Goal: Task Accomplishment & Management: Complete application form

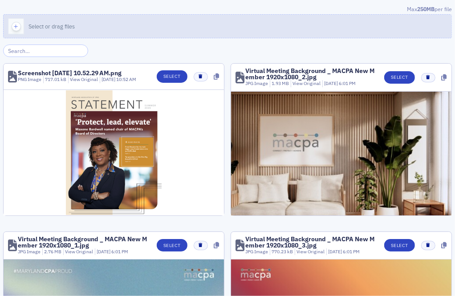
click at [266, 29] on button "Select or drag files" at bounding box center [227, 26] width 449 height 24
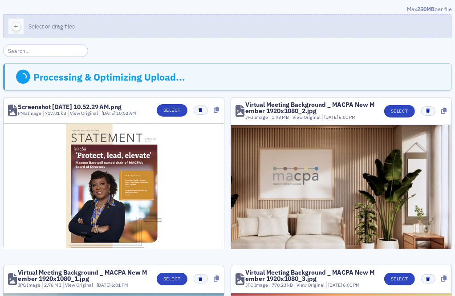
click at [187, 29] on button "Select or drag files" at bounding box center [227, 26] width 449 height 24
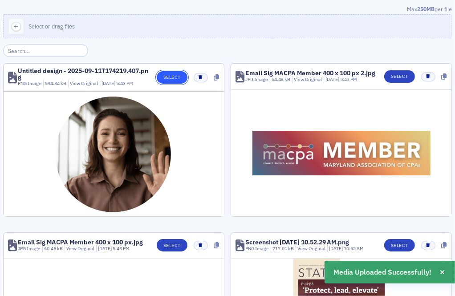
click at [176, 75] on button "Select" at bounding box center [172, 77] width 31 height 12
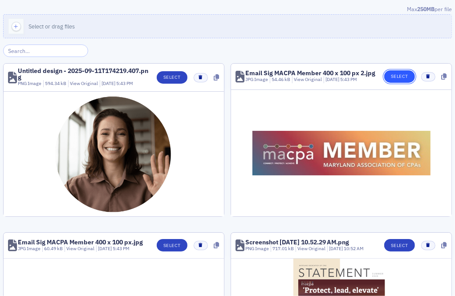
click at [412, 74] on button "Select" at bounding box center [400, 76] width 31 height 12
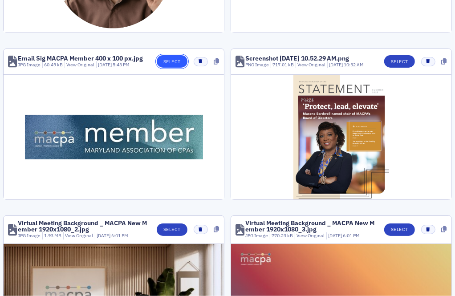
click at [177, 59] on button "Select" at bounding box center [172, 61] width 31 height 12
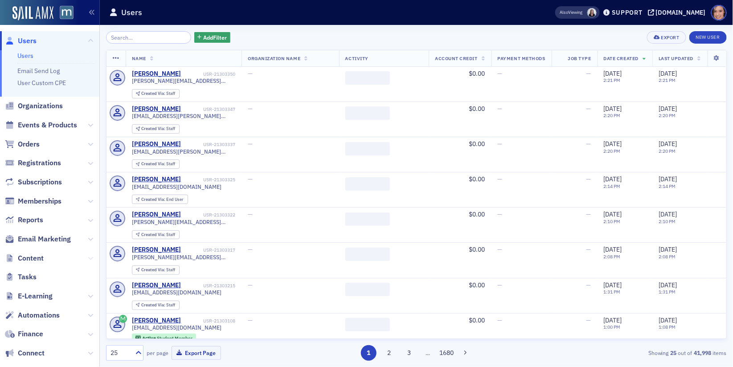
click at [90, 258] on icon at bounding box center [90, 258] width 5 height 5
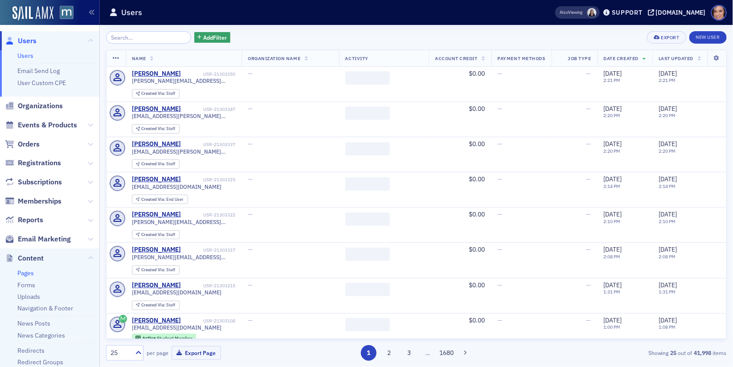
click at [26, 271] on link "Pages" at bounding box center [25, 273] width 16 height 8
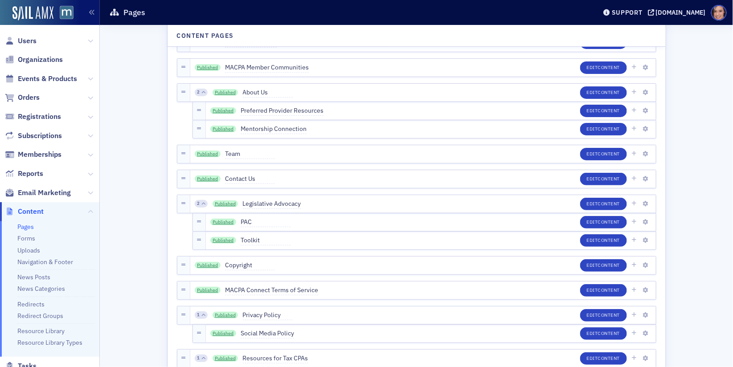
scroll to position [2246, 0]
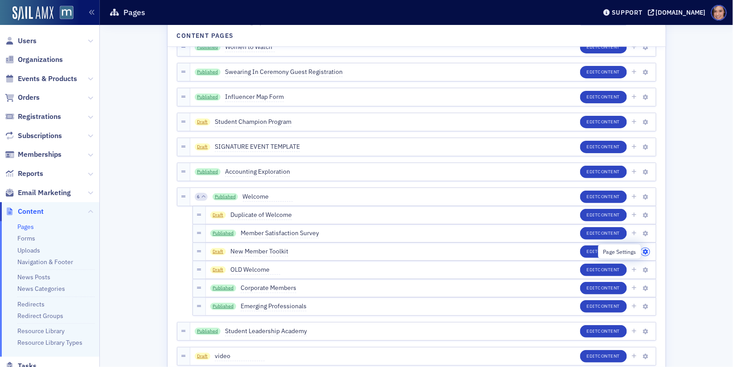
click at [645, 250] on icon "button" at bounding box center [645, 252] width 5 height 5
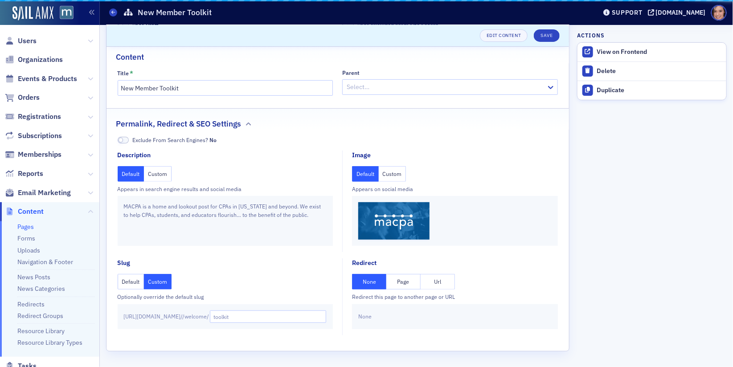
scroll to position [44, 0]
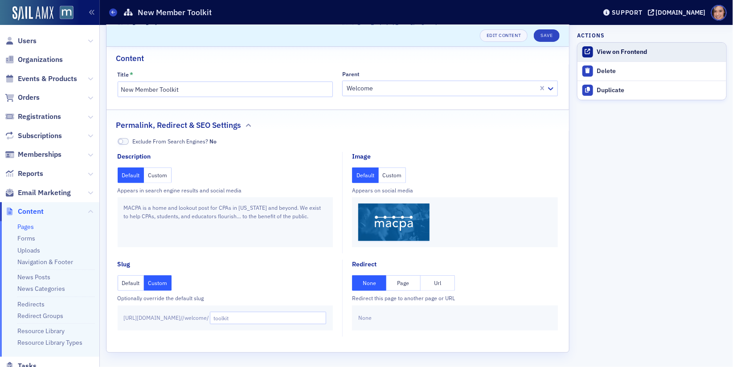
click at [591, 52] on div at bounding box center [587, 51] width 11 height 11
click at [26, 238] on link "Forms" at bounding box center [26, 238] width 18 height 8
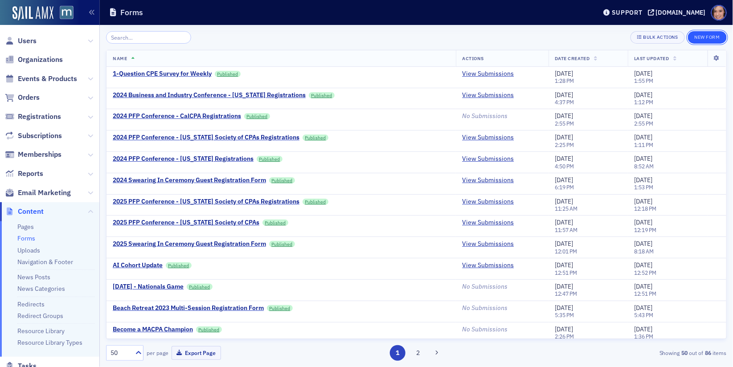
click at [720, 37] on button "New Form" at bounding box center [707, 37] width 39 height 12
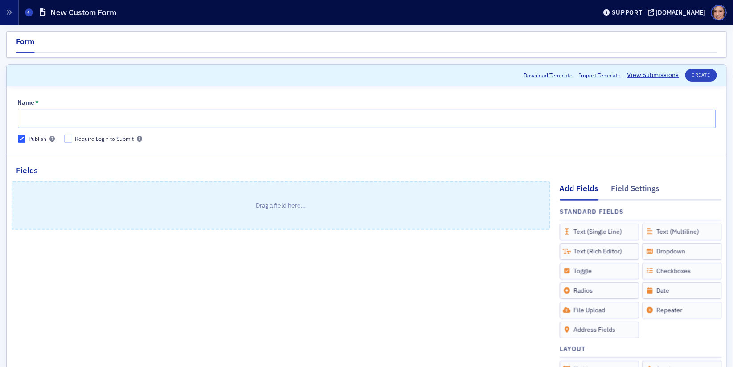
click at [205, 120] on input "Name *" at bounding box center [367, 119] width 698 height 19
type input "Member Certificate Printed Copy Request"
click at [140, 292] on div "Drag a field here…" at bounding box center [281, 337] width 539 height 323
click at [64, 133] on div "Name * Member Certificate Printed Copy Request Publish Require Login to Submit" at bounding box center [367, 121] width 720 height 44
click at [68, 138] on input "Require Login to Submit" at bounding box center [68, 139] width 8 height 8
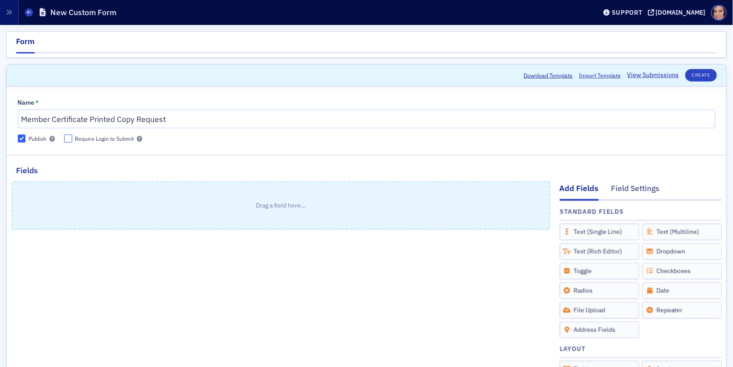
checkbox input "true"
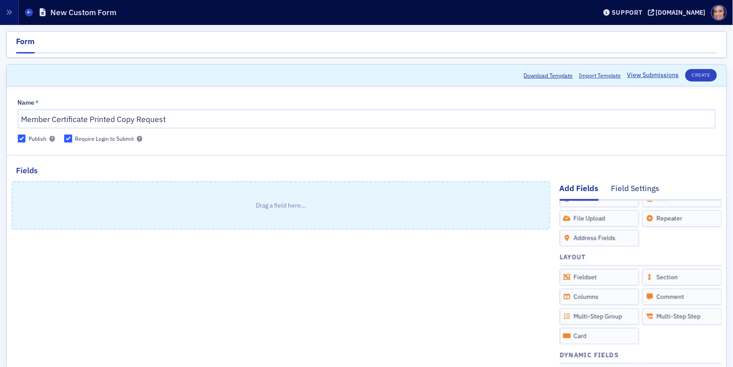
scroll to position [14, 0]
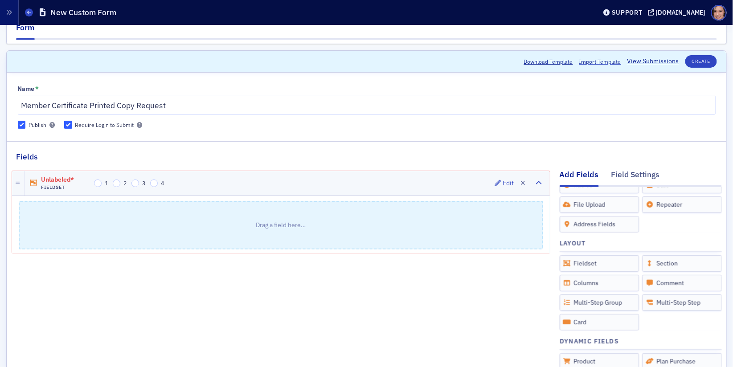
click at [333, 187] on div "Unlabeled* Fieldset 1 2 3 4 Edit" at bounding box center [287, 183] width 525 height 25
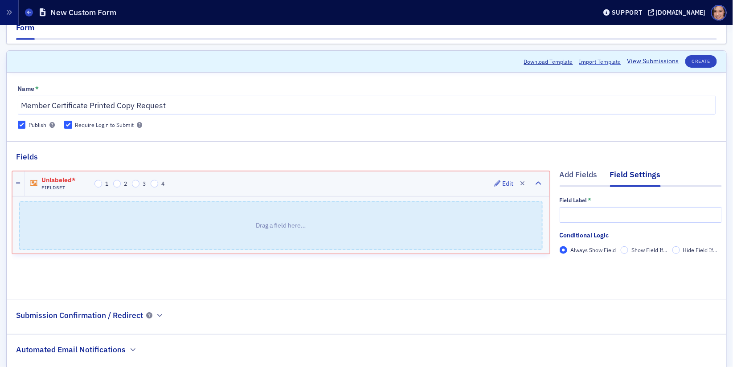
scroll to position [0, 0]
click at [580, 217] on input "text" at bounding box center [641, 215] width 162 height 16
type input "Full Name"
click at [464, 221] on p "Drag a field here…" at bounding box center [281, 225] width 522 height 47
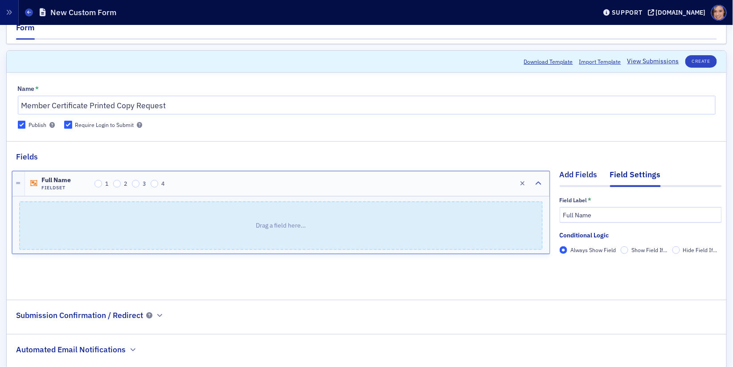
click at [582, 176] on div "Add Fields" at bounding box center [579, 177] width 38 height 16
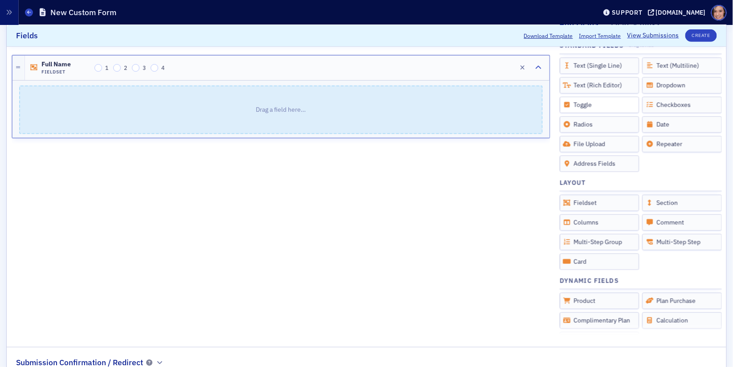
scroll to position [0, 0]
click at [524, 63] on button "button" at bounding box center [522, 67] width 12 height 12
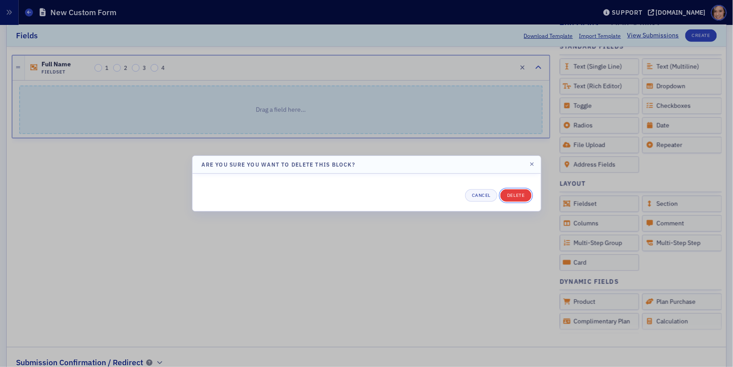
click at [521, 193] on button "Delete" at bounding box center [515, 195] width 31 height 12
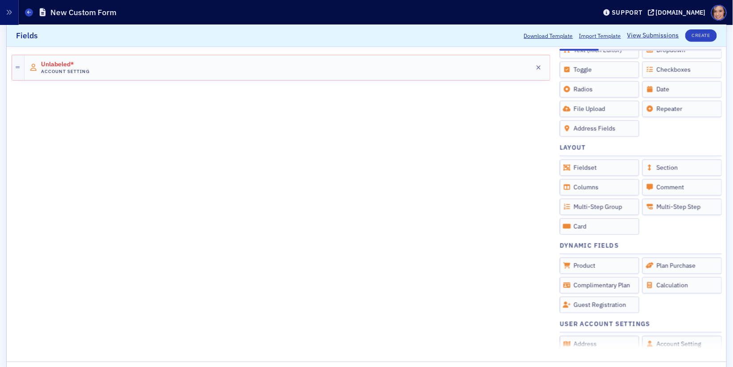
scroll to position [139, 0]
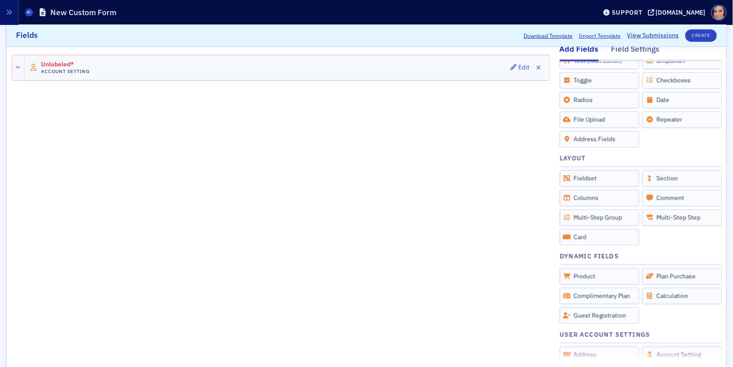
click at [416, 70] on div "Unlabeled* Account Setting Edit" at bounding box center [287, 67] width 525 height 25
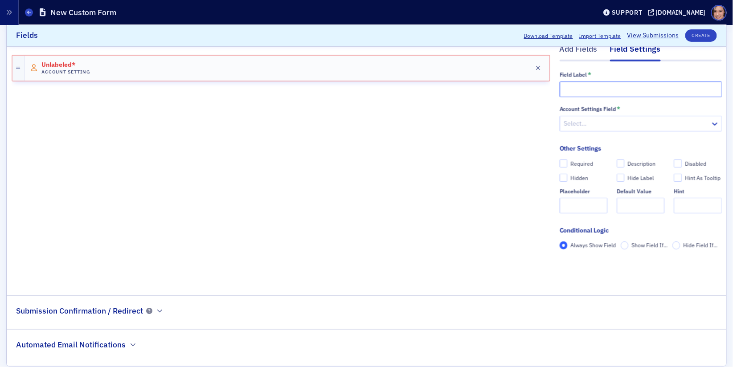
click at [585, 86] on input "text" at bounding box center [641, 90] width 162 height 16
click at [585, 123] on div at bounding box center [636, 123] width 146 height 11
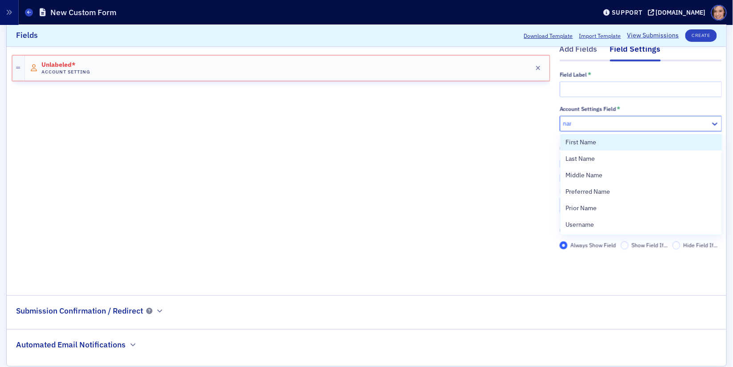
type input "name"
click at [588, 148] on div "First Name" at bounding box center [641, 142] width 161 height 16
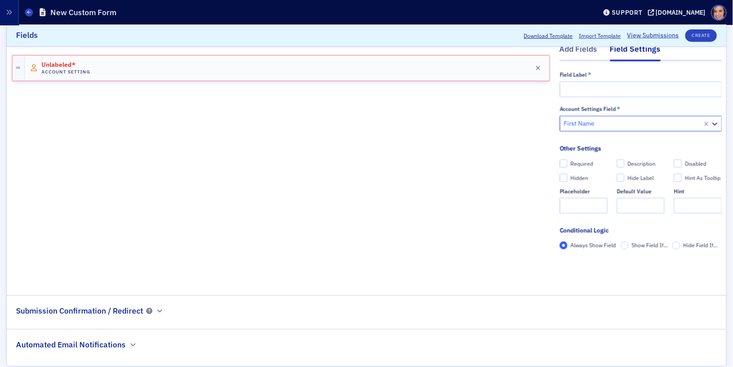
scroll to position [51, 0]
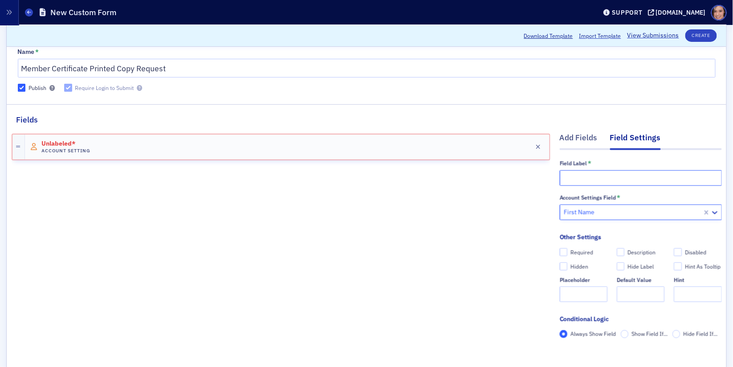
click at [586, 180] on input "text" at bounding box center [641, 178] width 162 height 16
type input "First Name"
click at [584, 142] on div "Add Fields" at bounding box center [579, 140] width 38 height 16
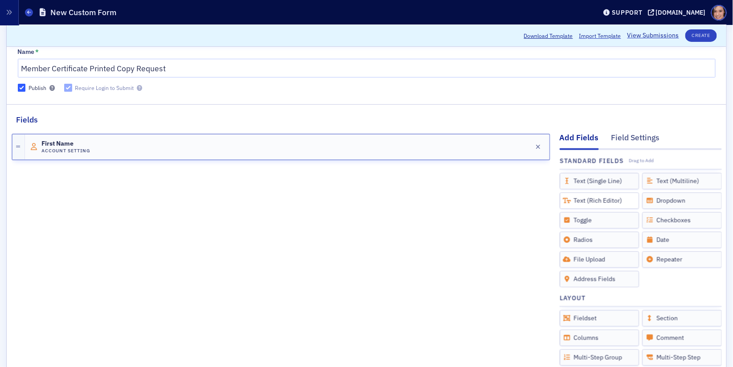
scroll to position [20, 0]
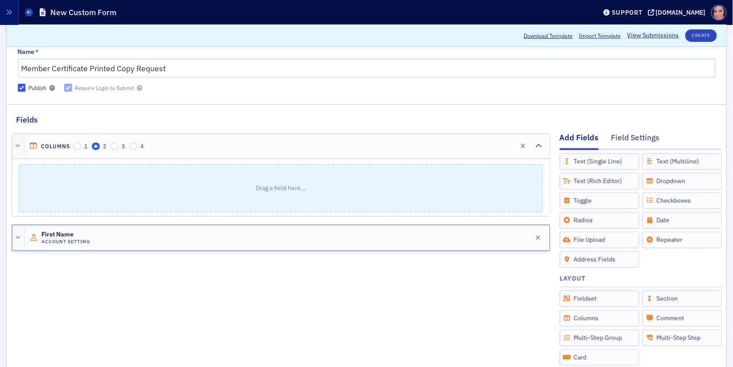
click at [377, 193] on p "Drag a field here…" at bounding box center [281, 188] width 523 height 47
click at [382, 135] on div "Columns 1 2 3 4 Edit" at bounding box center [287, 146] width 525 height 25
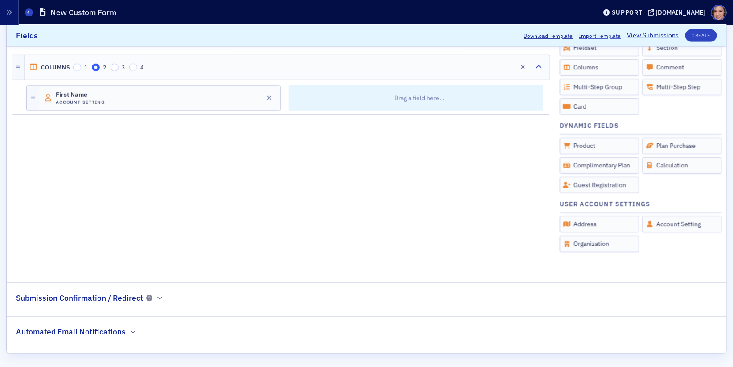
scroll to position [195, 0]
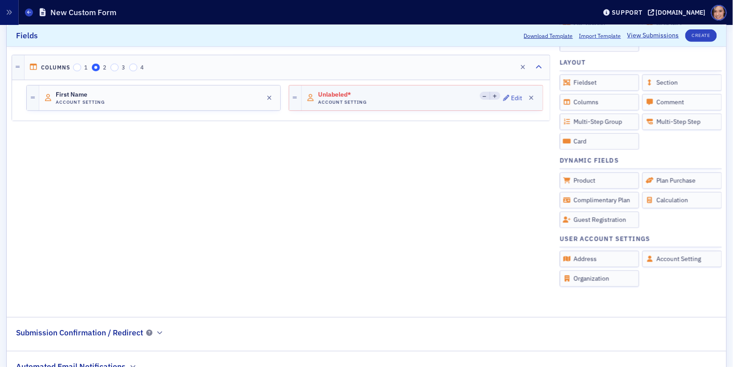
click at [445, 101] on div "Unlabeled* Account Setting Edit" at bounding box center [422, 98] width 241 height 25
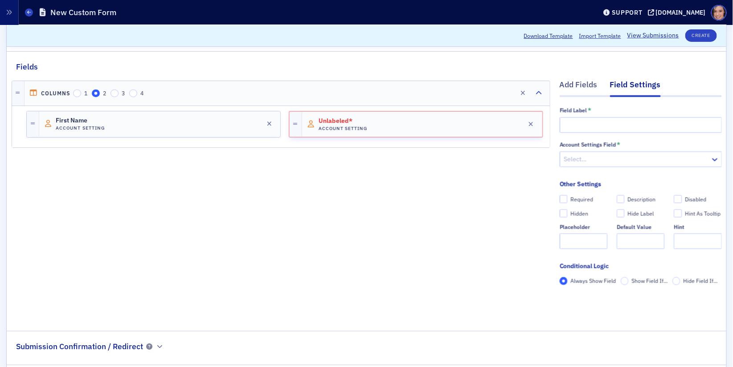
scroll to position [36, 0]
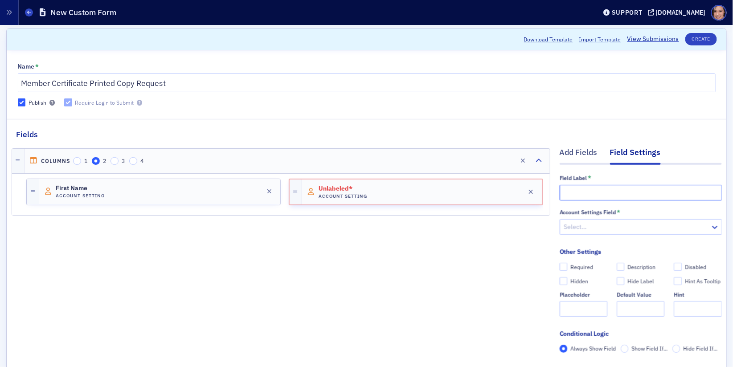
click at [580, 192] on input "text" at bounding box center [641, 193] width 162 height 16
type input "Last Name"
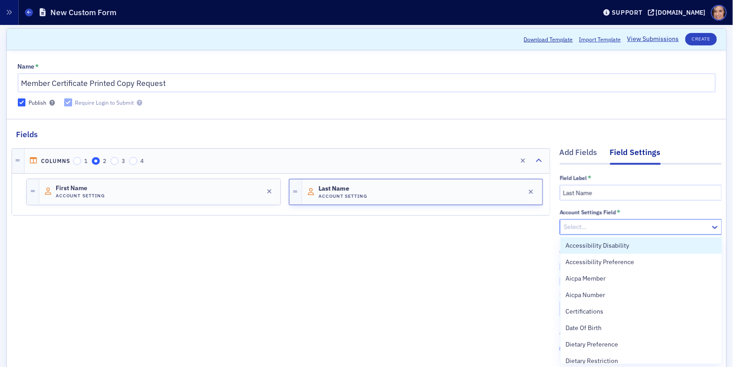
click at [586, 223] on div at bounding box center [636, 226] width 146 height 11
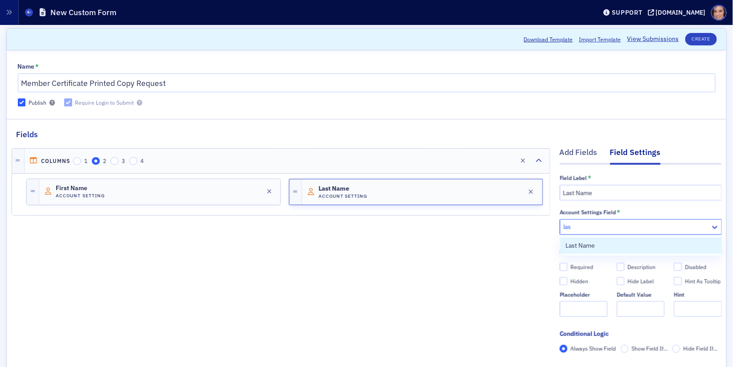
type input "last"
click at [595, 247] on span "Last Name" at bounding box center [580, 245] width 29 height 9
click at [496, 261] on div "Columns 1 2 3 4 Edit First Name Account Setting Edit Last Name Account Setting …" at bounding box center [281, 263] width 539 height 246
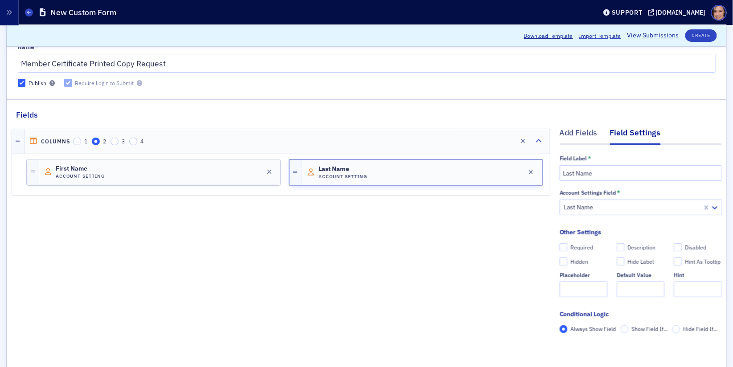
scroll to position [54, 0]
click at [589, 138] on div "Add Fields" at bounding box center [579, 136] width 38 height 16
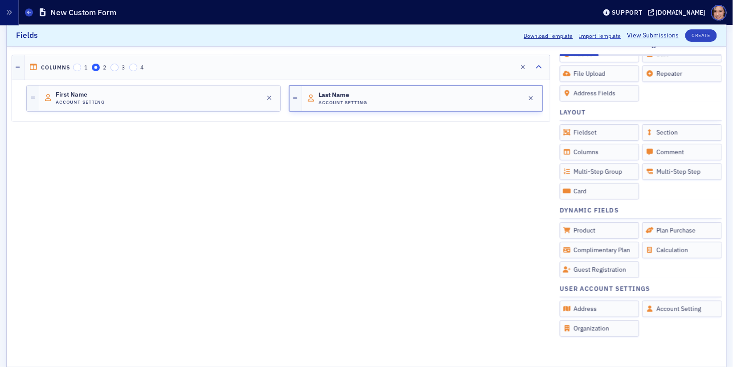
scroll to position [146, 0]
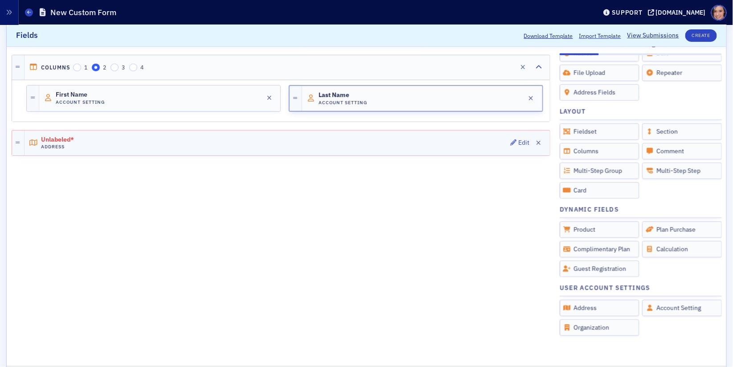
click at [344, 149] on div "Unlabeled* Address Edit" at bounding box center [287, 143] width 525 height 25
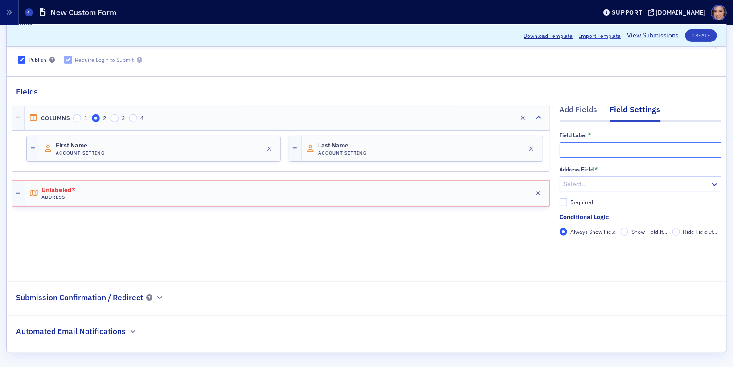
click at [615, 147] on input "text" at bounding box center [641, 150] width 162 height 16
type input "Preferred Address"
click at [578, 181] on div at bounding box center [636, 184] width 146 height 11
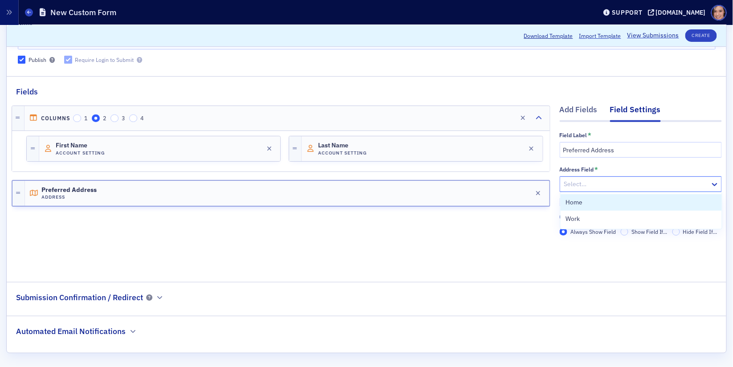
click at [624, 166] on div "Address Field *" at bounding box center [641, 170] width 162 height 8
click at [623, 181] on div at bounding box center [636, 184] width 146 height 11
click at [578, 109] on div "Add Fields" at bounding box center [579, 112] width 38 height 16
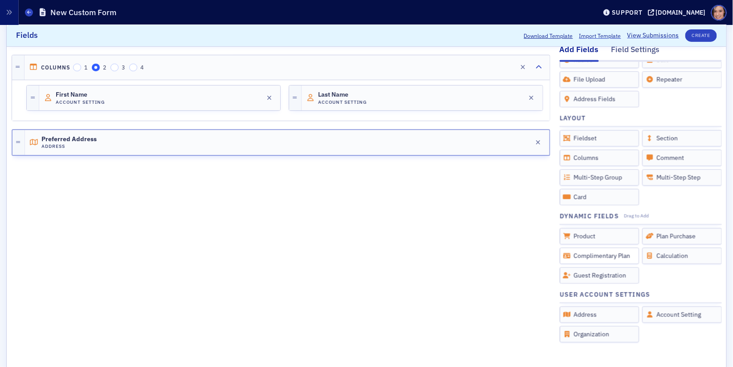
scroll to position [140, 0]
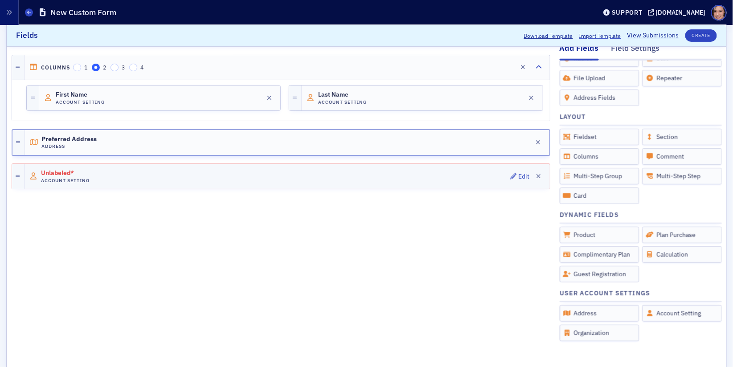
click at [350, 176] on div "Unlabeled* Account Setting Edit" at bounding box center [287, 176] width 525 height 25
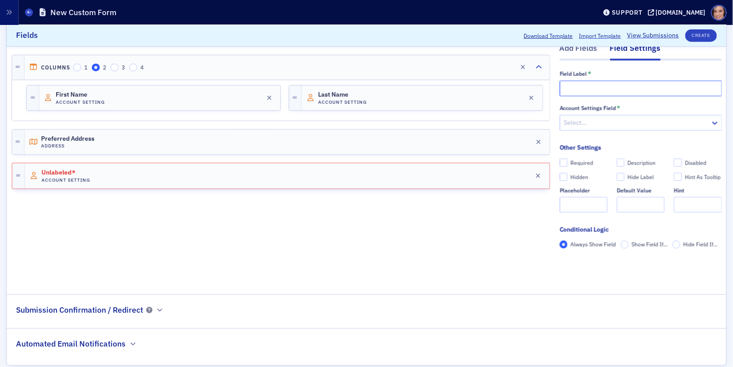
click at [591, 90] on input "text" at bounding box center [641, 89] width 162 height 16
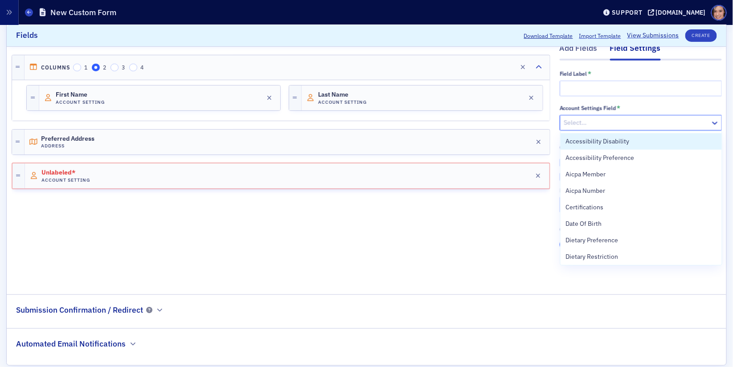
click at [591, 115] on div "Select…" at bounding box center [641, 123] width 162 height 16
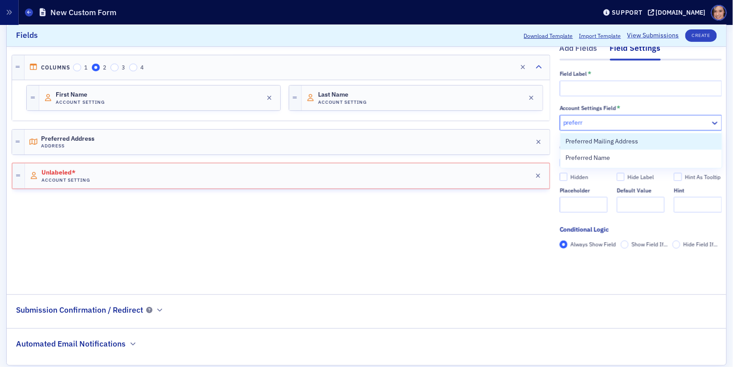
type input "preferre"
click at [594, 139] on span "Preferred Mailing Address" at bounding box center [602, 141] width 73 height 9
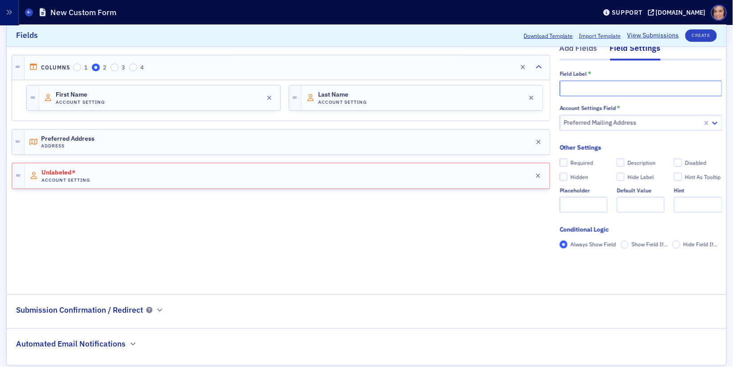
click at [588, 88] on input "text" at bounding box center [641, 89] width 162 height 16
type input "Preferred Address"
click at [540, 142] on icon "button" at bounding box center [539, 142] width 5 height 6
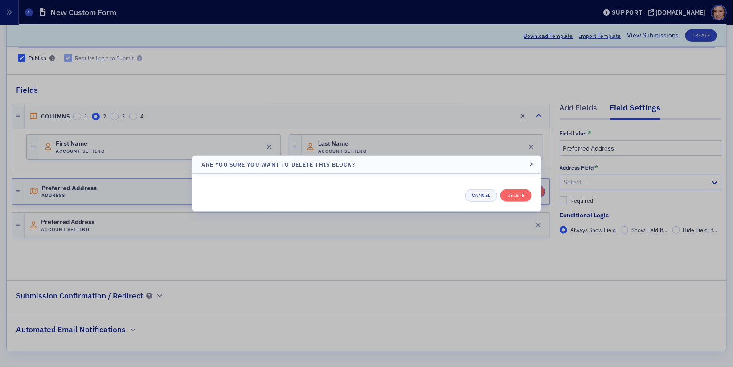
scroll to position [79, 0]
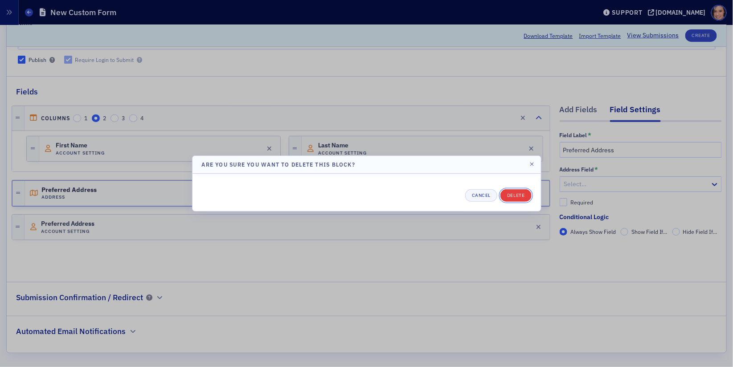
click at [525, 191] on button "Delete" at bounding box center [515, 195] width 31 height 12
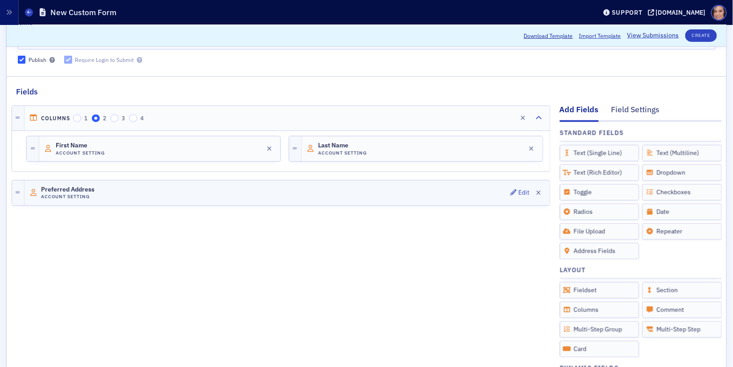
click at [442, 188] on div "Preferred Address Account Setting Edit" at bounding box center [287, 192] width 525 height 25
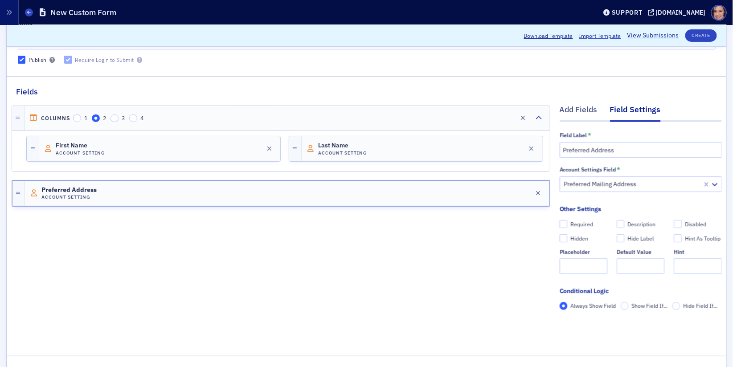
scroll to position [153, 0]
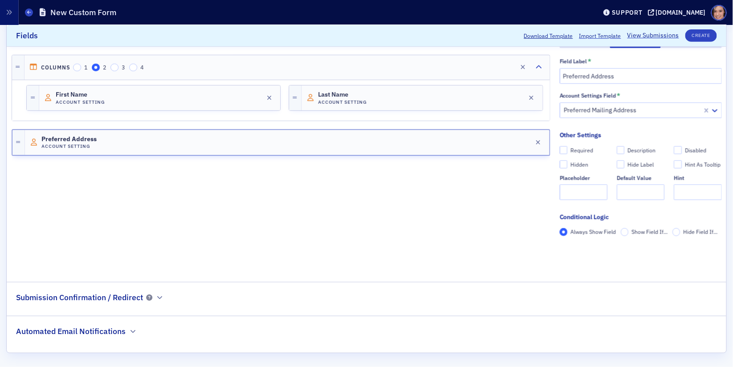
click at [645, 151] on div "Description" at bounding box center [641, 151] width 28 height 8
click at [625, 151] on input "Description" at bounding box center [621, 150] width 8 height 8
checkbox input "true"
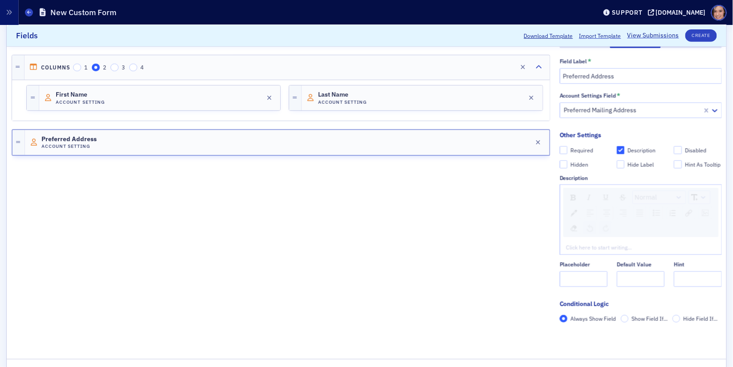
click at [610, 245] on div "rdw-editor" at bounding box center [641, 247] width 148 height 8
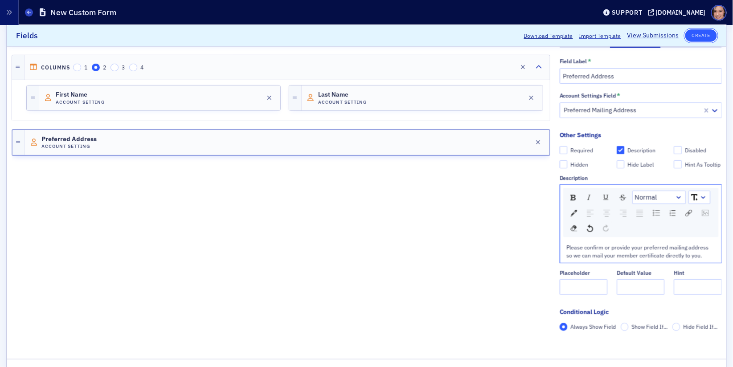
click at [704, 41] on button "Create" at bounding box center [701, 35] width 32 height 12
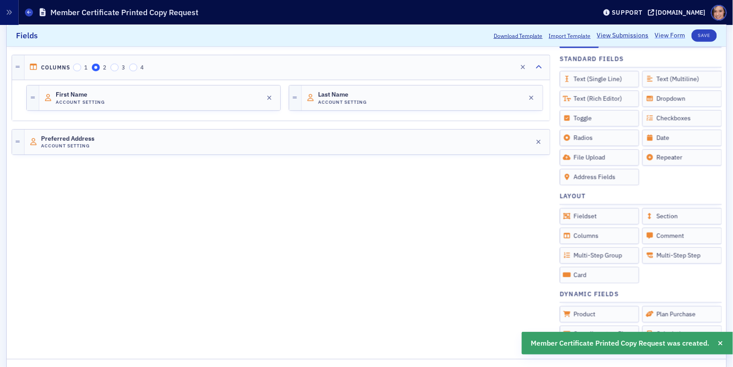
click at [666, 36] on link "View Form" at bounding box center [670, 35] width 30 height 9
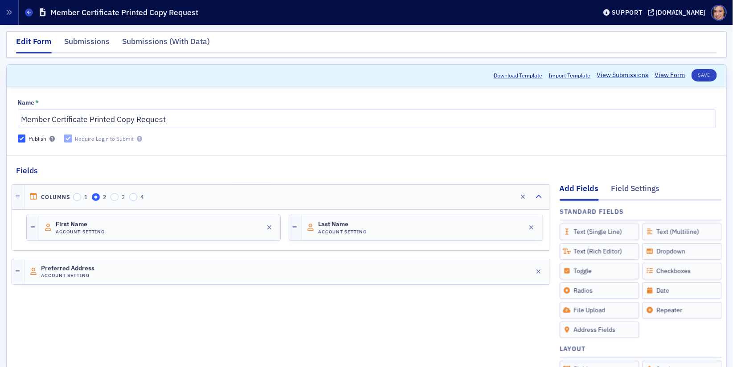
click at [632, 77] on link "View Submissions" at bounding box center [623, 74] width 52 height 9
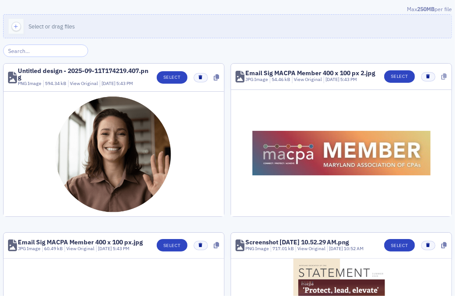
click at [443, 76] on icon at bounding box center [444, 77] width 5 height 6
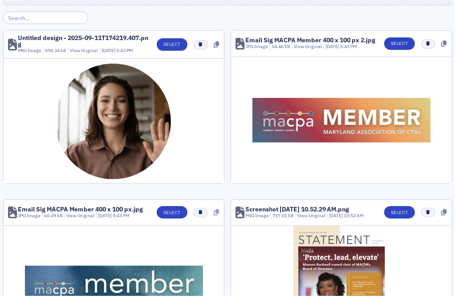
click at [217, 214] on icon at bounding box center [216, 212] width 5 height 6
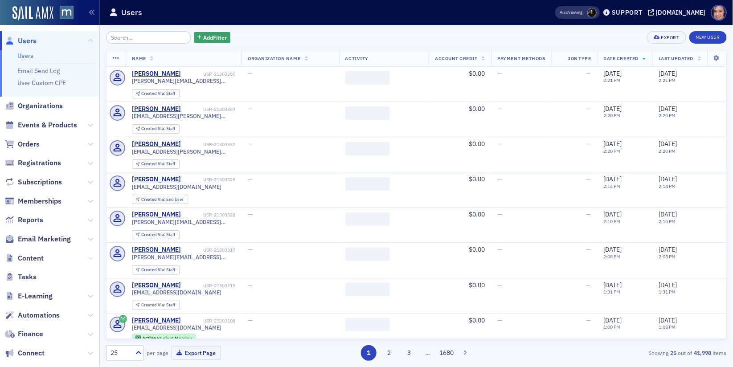
click at [91, 256] on icon at bounding box center [90, 258] width 5 height 5
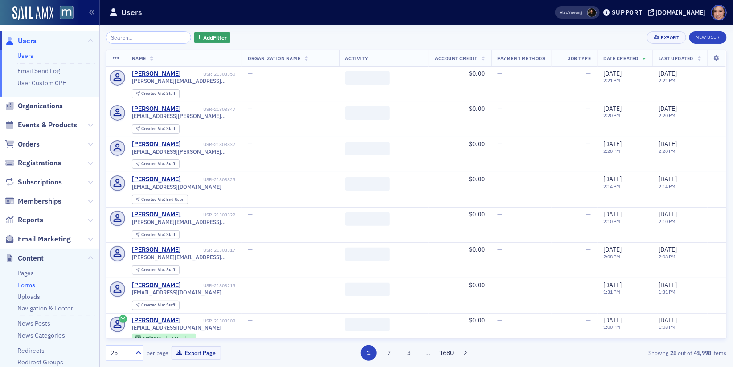
click at [27, 286] on link "Forms" at bounding box center [26, 285] width 18 height 8
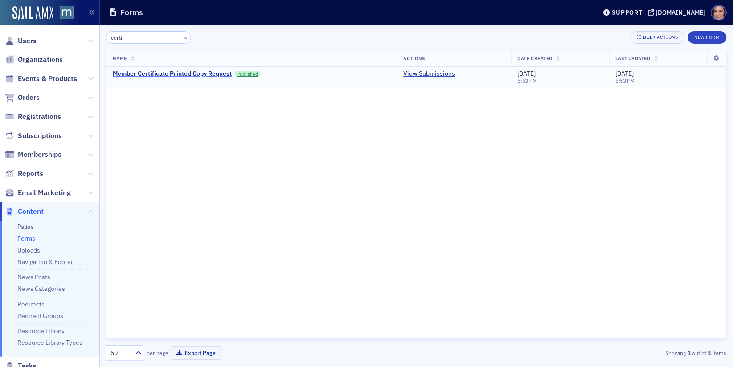
type input "certi"
click at [213, 73] on div "Member Certificate Printed Copy Request" at bounding box center [172, 74] width 119 height 8
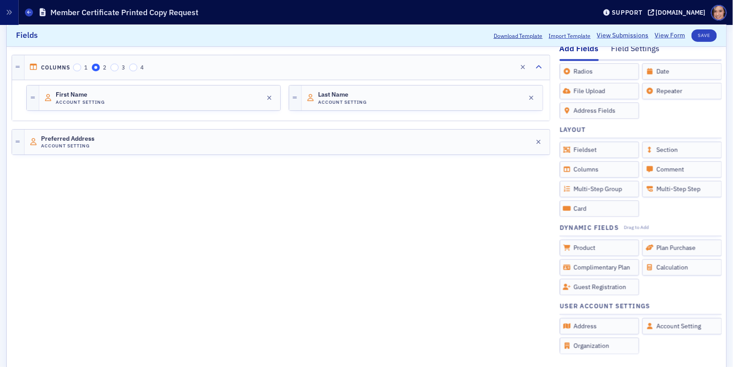
scroll to position [92, 0]
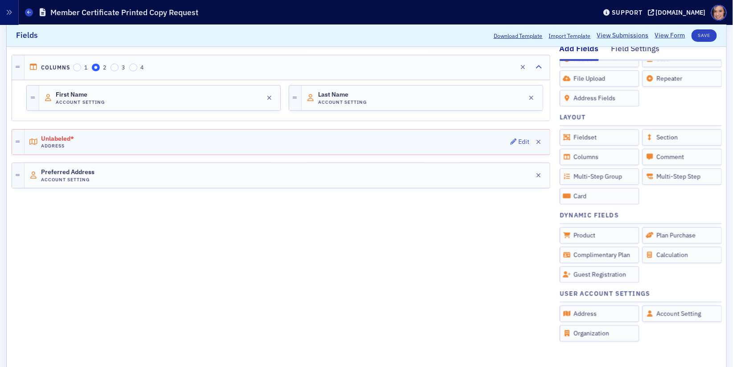
click at [421, 136] on div "Unlabeled* Address Edit" at bounding box center [287, 142] width 525 height 25
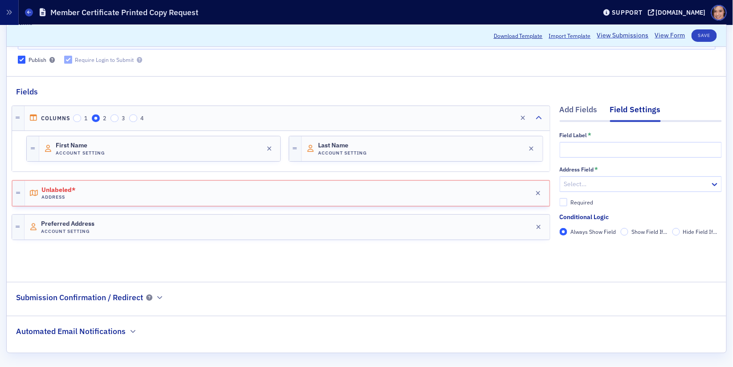
click at [607, 193] on div "Address Field * Select… Required" at bounding box center [641, 186] width 162 height 41
click at [602, 185] on div at bounding box center [636, 184] width 146 height 11
click at [602, 200] on div "Home" at bounding box center [641, 202] width 151 height 9
click at [571, 151] on input "text" at bounding box center [641, 150] width 162 height 16
type input "Home Address"
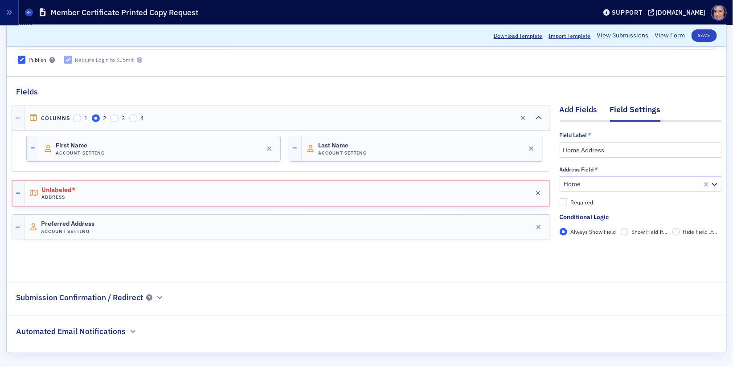
click at [571, 116] on div "Add Fields" at bounding box center [579, 112] width 38 height 16
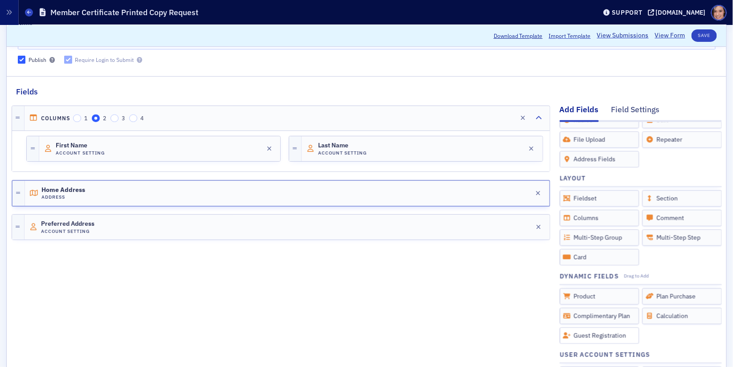
scroll to position [120, 0]
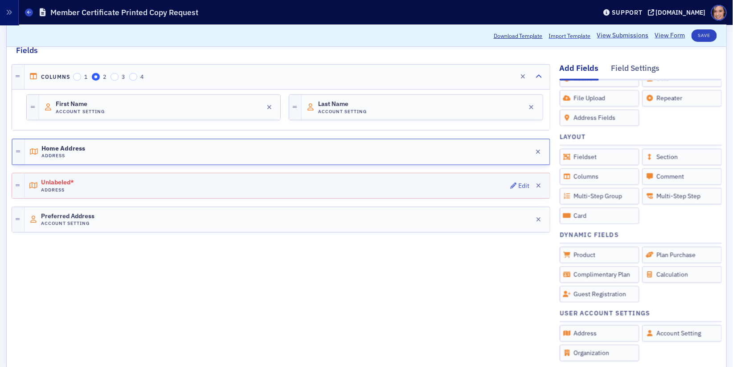
click at [420, 175] on div "Unlabeled* Address Edit" at bounding box center [287, 185] width 525 height 25
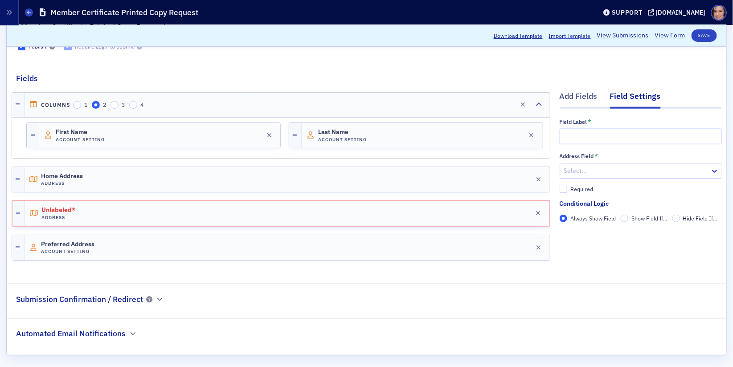
click at [631, 133] on input "text" at bounding box center [641, 137] width 162 height 16
type input "Work Address"
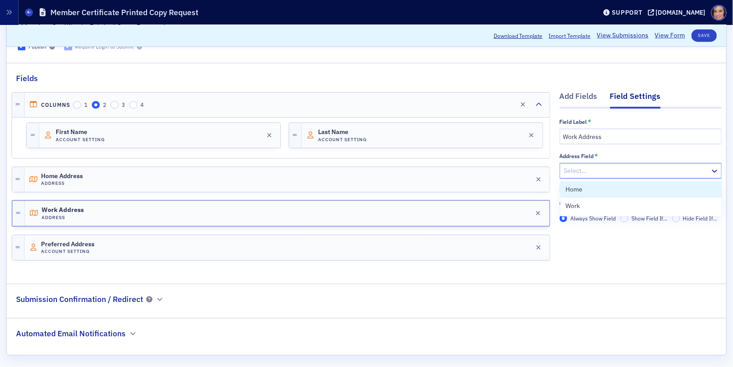
click at [617, 166] on div at bounding box center [636, 170] width 146 height 11
type input "w"
click at [605, 185] on div "Work" at bounding box center [641, 189] width 151 height 9
click at [377, 247] on div "Preferred Address Account Setting Edit" at bounding box center [287, 247] width 525 height 25
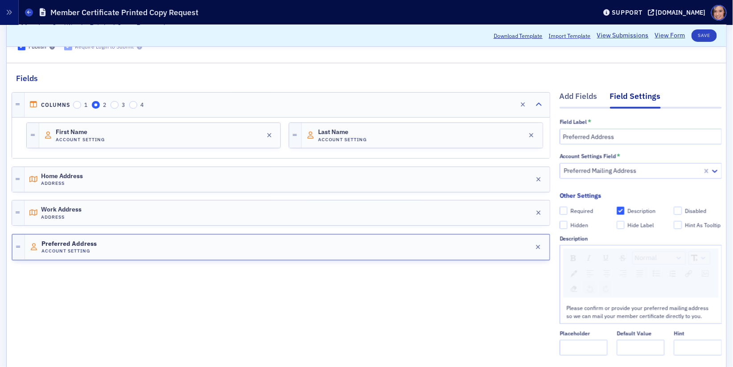
scroll to position [17, 0]
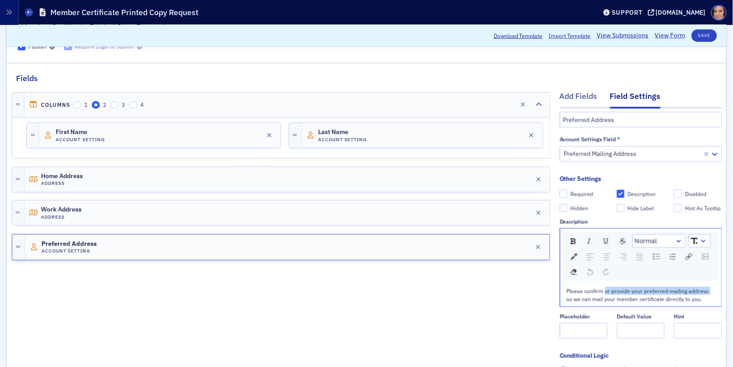
drag, startPoint x: 604, startPoint y: 289, endPoint x: 706, endPoint y: 288, distance: 102.0
click at [706, 288] on span "Please confirm or provide your preferred mailing address so we can mail your me…" at bounding box center [638, 294] width 143 height 15
checkbox input "true"
click at [678, 288] on span "Please confirm which address you'd like us to send your so we can mail your mem…" at bounding box center [640, 294] width 146 height 15
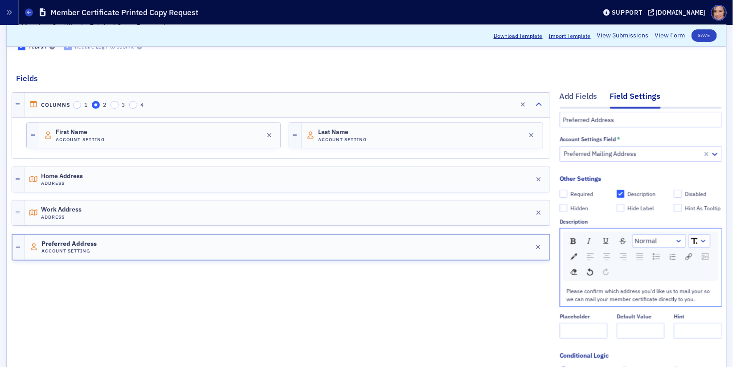
drag, startPoint x: 704, startPoint y: 290, endPoint x: 710, endPoint y: 297, distance: 9.8
click at [711, 298] on div "Please confirm which address you'd like us to mail your so we can mail your mem…" at bounding box center [641, 295] width 148 height 16
click at [649, 288] on span "Please confirm which address you'd like us to mail your member certificate to." at bounding box center [636, 294] width 138 height 15
click at [651, 297] on div "Please confirm which address you'd like us to mail your member certificate to." at bounding box center [641, 295] width 148 height 16
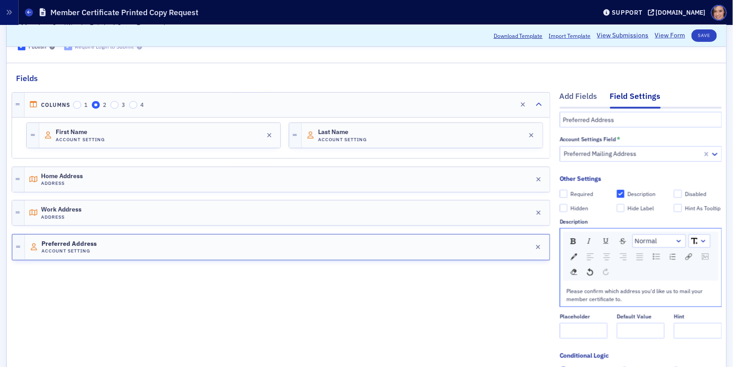
checkbox input "true"
click at [576, 193] on div "Required" at bounding box center [581, 194] width 23 height 8
click at [568, 193] on input "Required" at bounding box center [564, 194] width 8 height 8
checkbox input "true"
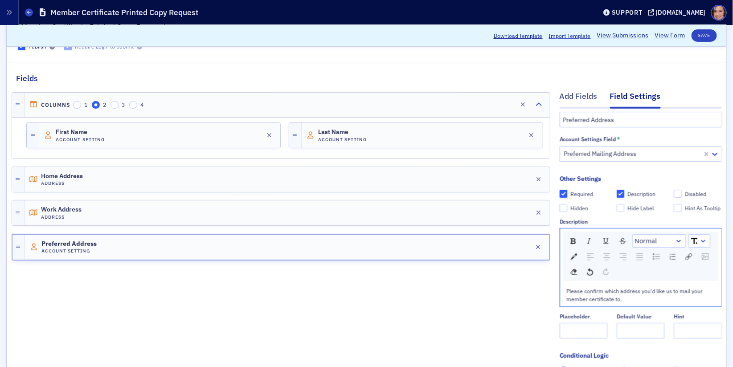
type input "required"
click at [436, 168] on div "Home Address Address Edit" at bounding box center [287, 179] width 525 height 25
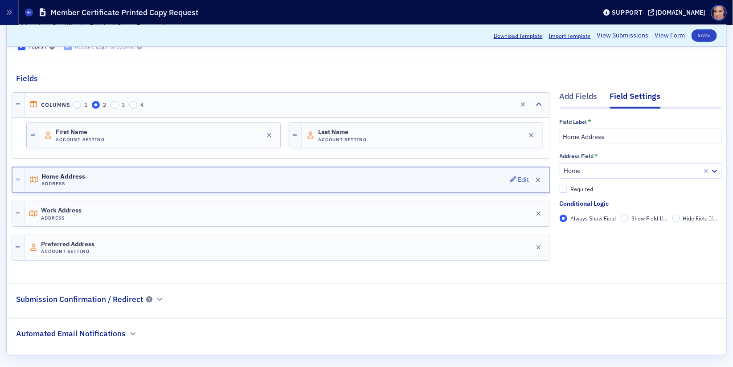
scroll to position [0, 0]
click at [191, 136] on div "First Name Account Setting Edit" at bounding box center [159, 135] width 241 height 25
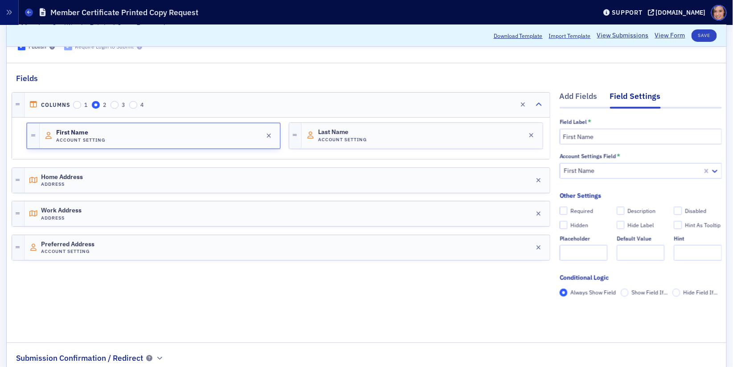
click at [574, 210] on div "Required" at bounding box center [581, 211] width 23 height 8
click at [568, 210] on input "Required" at bounding box center [564, 211] width 8 height 8
checkbox input "true"
type input "required"
click at [422, 128] on div "Last Name Account Setting Edit" at bounding box center [422, 135] width 241 height 25
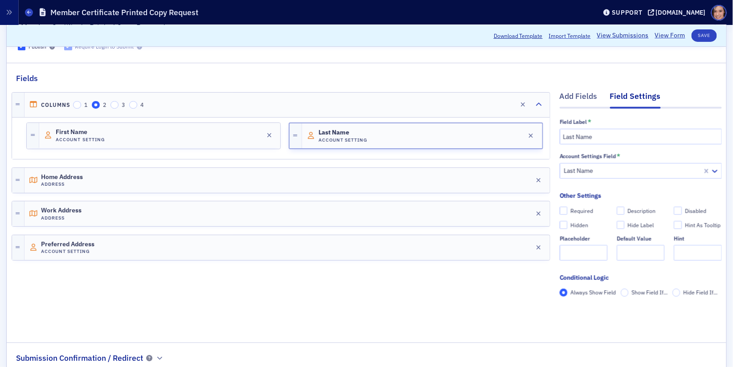
click at [575, 205] on fieldset "Other Settings Required Description Disabled Hidden Hide Label Hint As Tooltip …" at bounding box center [641, 229] width 162 height 76
click at [578, 209] on div "Required" at bounding box center [581, 211] width 23 height 8
click at [568, 209] on input "Required" at bounding box center [564, 211] width 8 height 8
checkbox input "true"
type input "required"
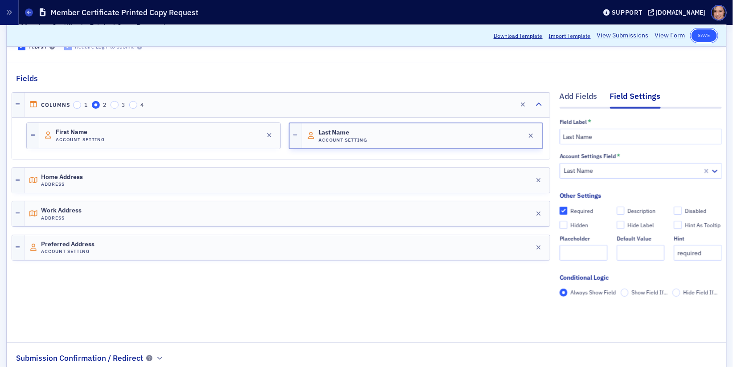
click at [708, 33] on button "Save" at bounding box center [704, 35] width 25 height 12
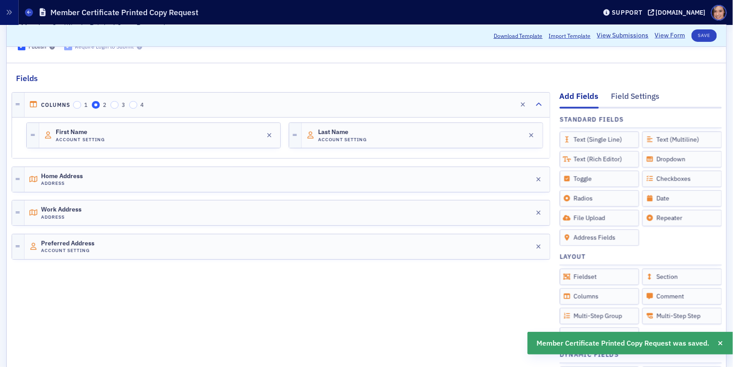
click at [671, 33] on link "View Form" at bounding box center [670, 35] width 30 height 9
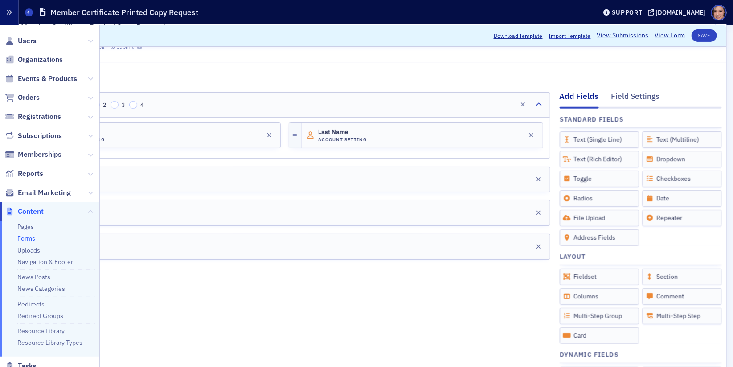
click at [9, 12] on icon "button" at bounding box center [9, 12] width 6 height 6
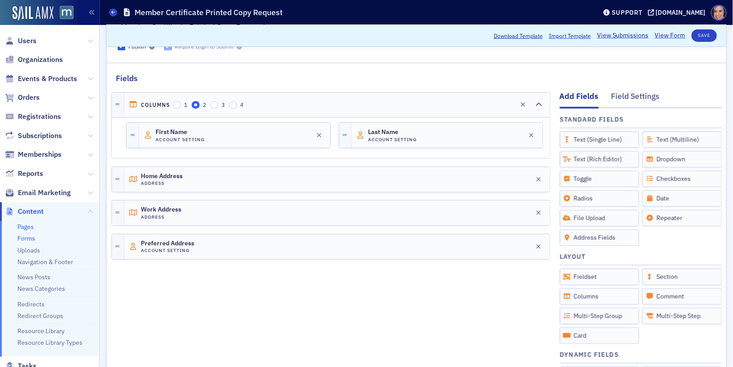
click at [28, 227] on link "Pages" at bounding box center [25, 227] width 16 height 8
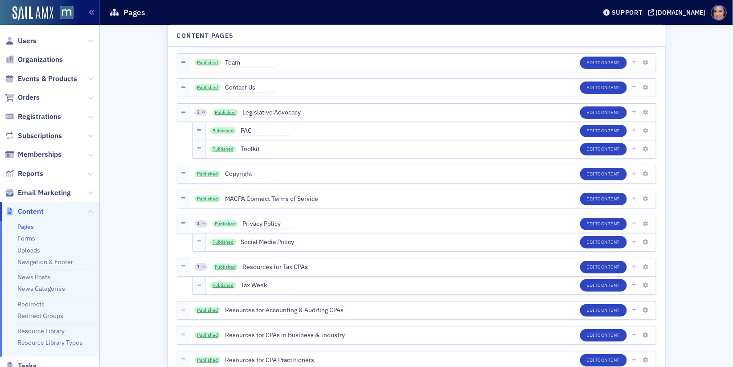
scroll to position [2246, 0]
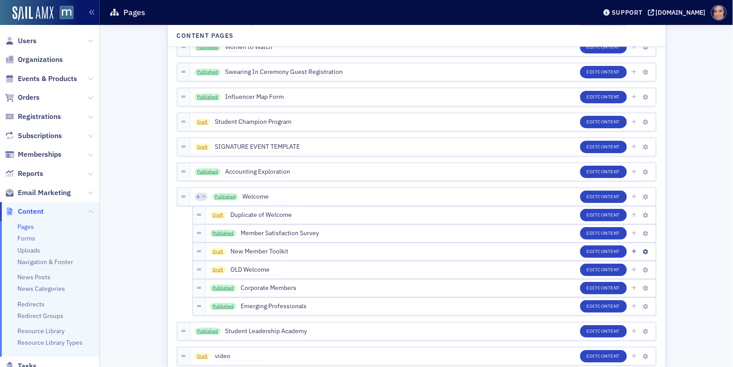
click at [356, 249] on div "Draft New Member Toolkit Edit Content" at bounding box center [431, 252] width 450 height 18
click at [636, 250] on icon "button" at bounding box center [633, 251] width 5 height 5
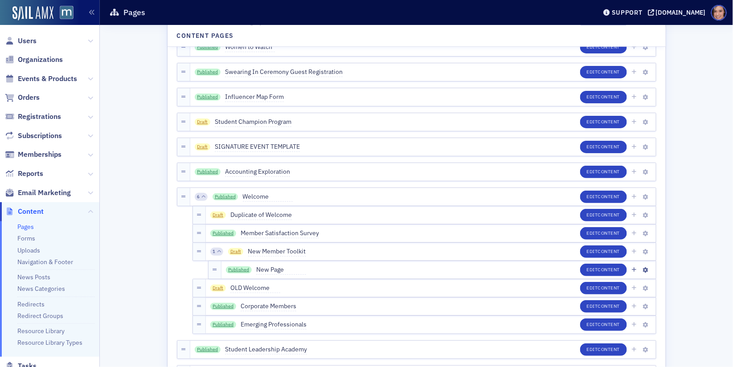
click at [273, 268] on span "New Page" at bounding box center [281, 270] width 50 height 10
click at [273, 268] on input "New Page" at bounding box center [298, 270] width 84 height 12
type input "Mailed Certificate"
click at [340, 273] on button "Save" at bounding box center [352, 270] width 25 height 14
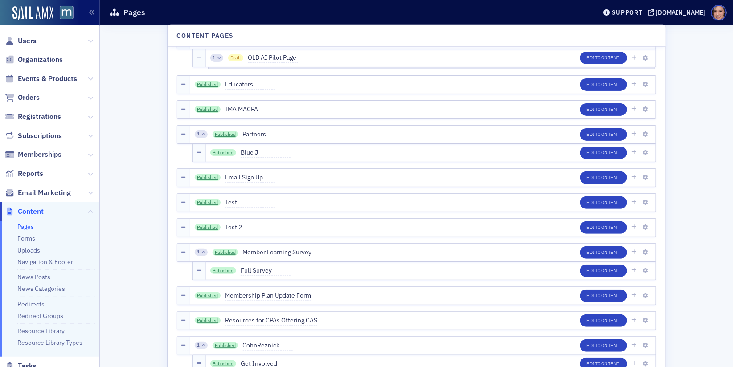
scroll to position [2943, 0]
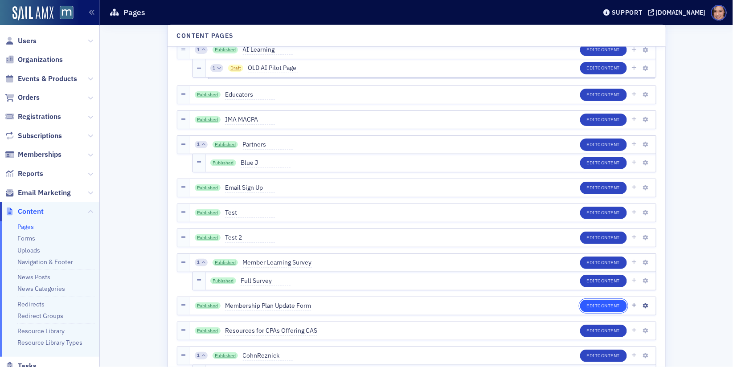
click at [583, 306] on button "Edit Content" at bounding box center [603, 306] width 47 height 12
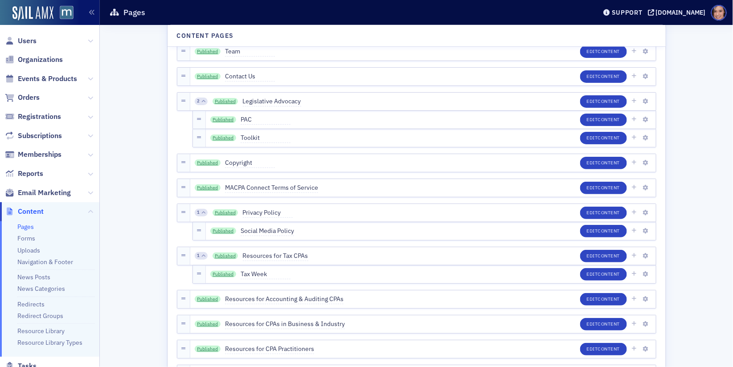
scroll to position [2301, 0]
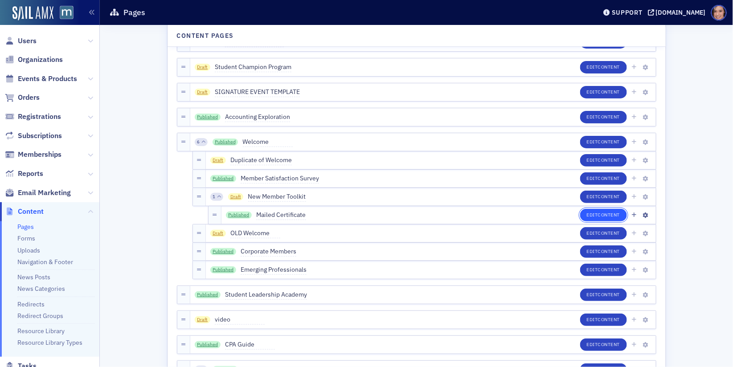
click at [599, 215] on span "Content" at bounding box center [609, 215] width 22 height 6
click at [235, 214] on link "Published" at bounding box center [239, 215] width 26 height 7
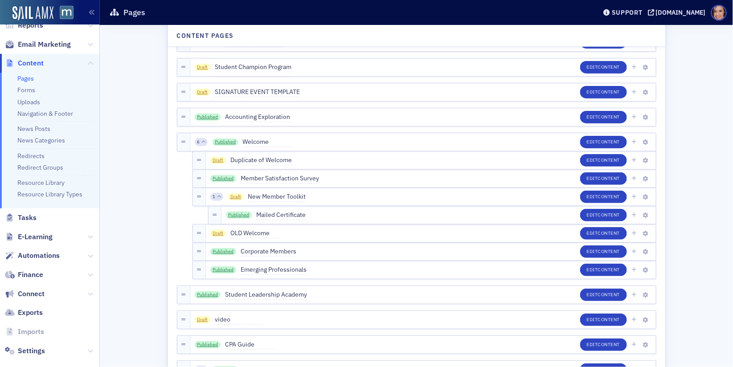
scroll to position [95, 0]
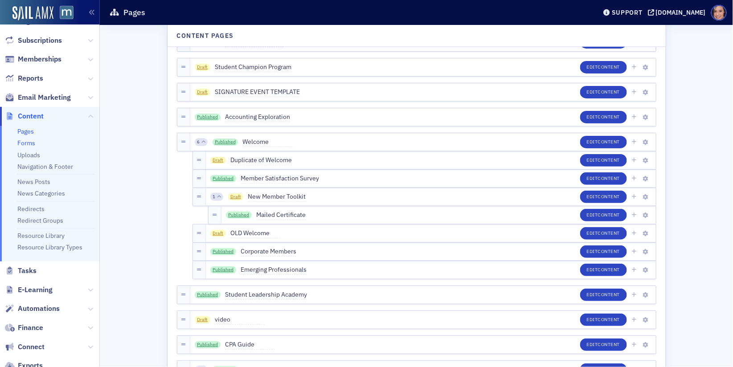
click at [30, 139] on link "Forms" at bounding box center [26, 143] width 18 height 8
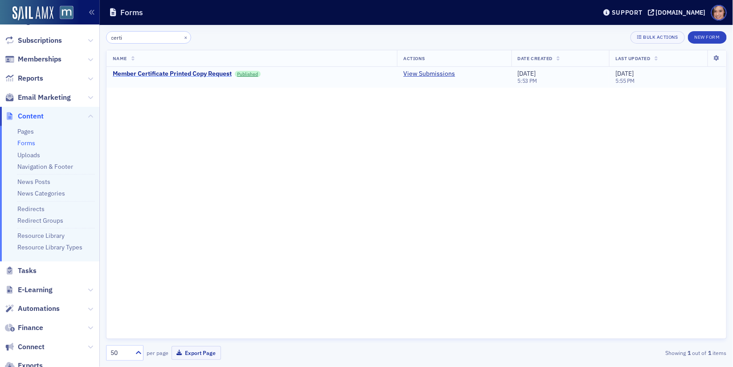
click at [219, 71] on div "Member Certificate Printed Copy Request" at bounding box center [172, 74] width 119 height 8
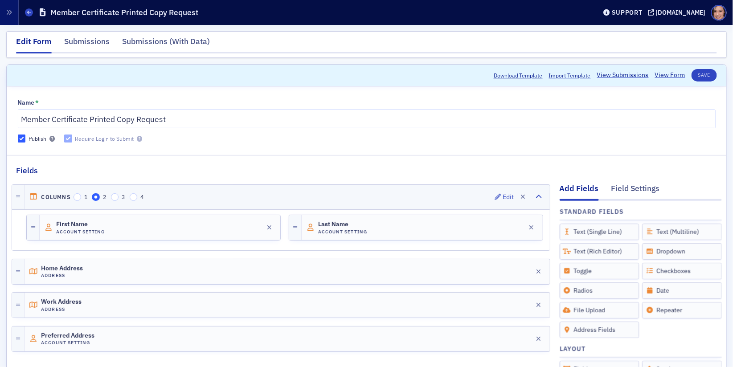
scroll to position [230, 0]
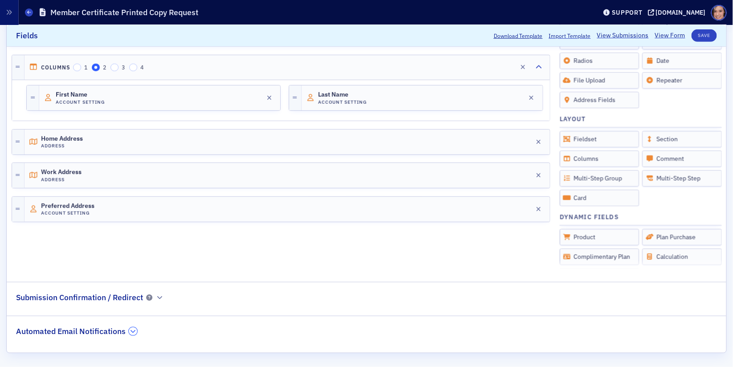
click at [129, 332] on button "button" at bounding box center [133, 332] width 8 height 8
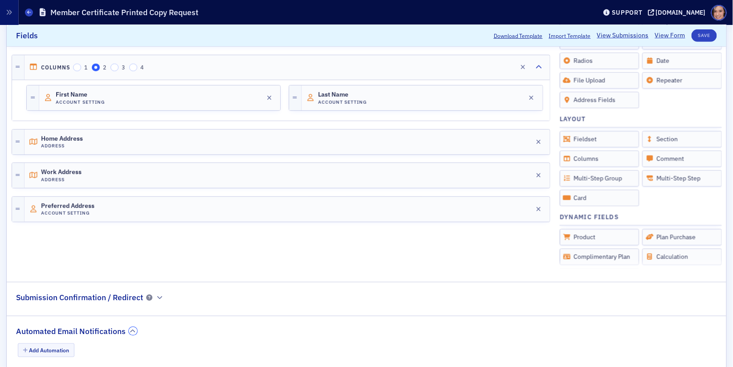
scroll to position [252, 0]
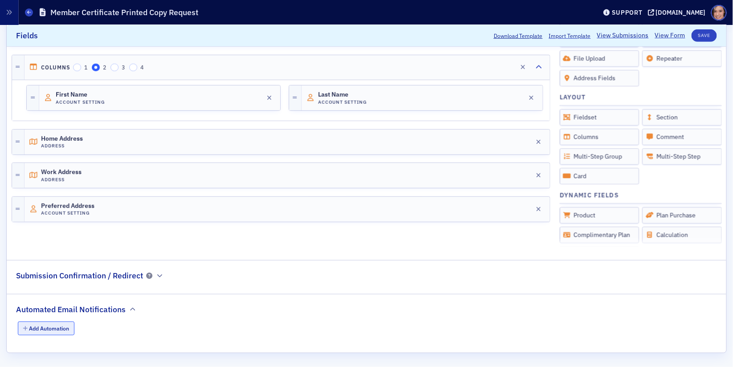
click at [71, 324] on button "Add Automation" at bounding box center [46, 329] width 57 height 14
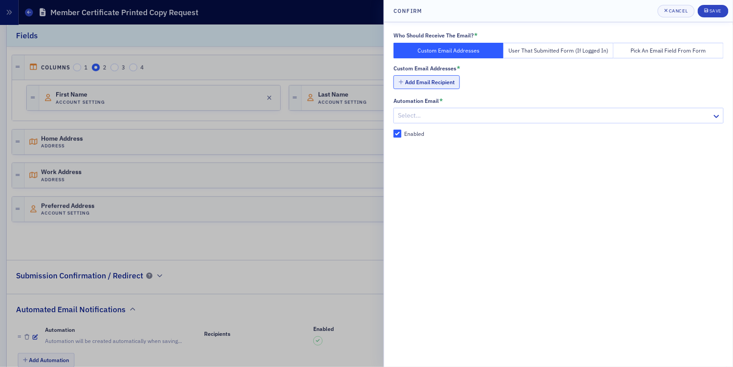
click at [450, 83] on button "Add Email Recipient" at bounding box center [426, 82] width 66 height 14
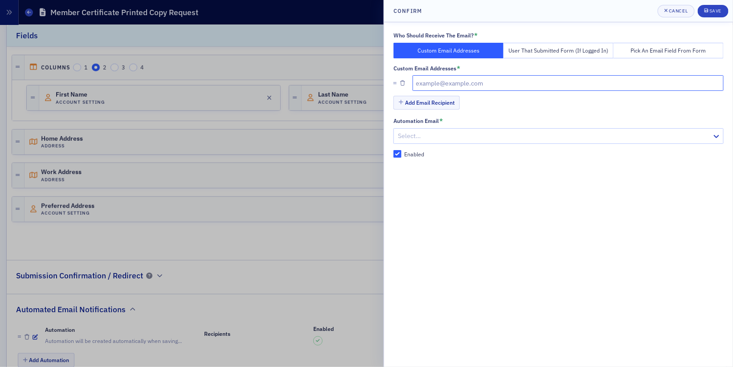
click at [450, 80] on input "text" at bounding box center [568, 83] width 311 height 16
type input "[EMAIL_ADDRESS][DOMAIN_NAME]"
click at [520, 114] on div "Who Should Receive The Email? * Custom Email Addresses User That Submitted Form…" at bounding box center [558, 95] width 330 height 127
click at [722, 9] on button "Save" at bounding box center [713, 11] width 31 height 12
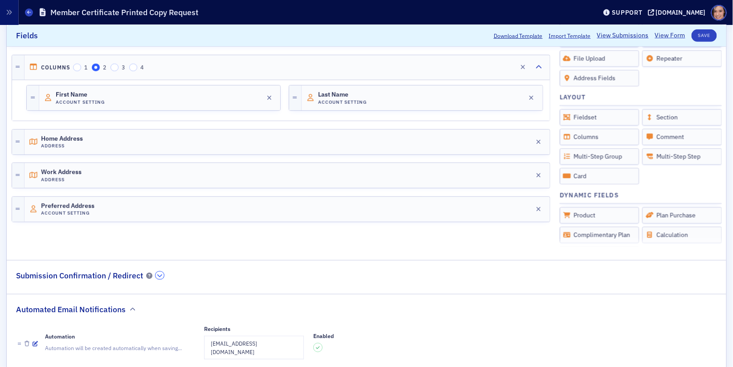
click at [160, 274] on icon "button" at bounding box center [159, 275] width 5 height 5
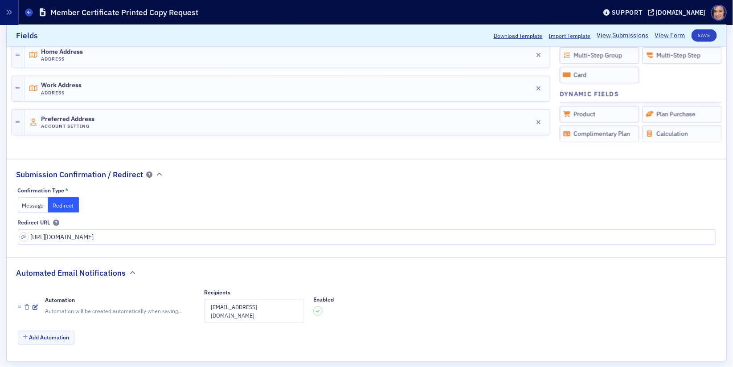
click at [25, 205] on button "Message" at bounding box center [33, 205] width 31 height 16
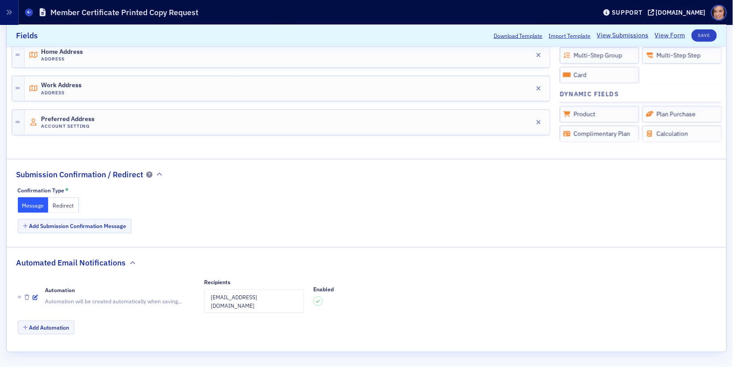
scroll to position [343, 0]
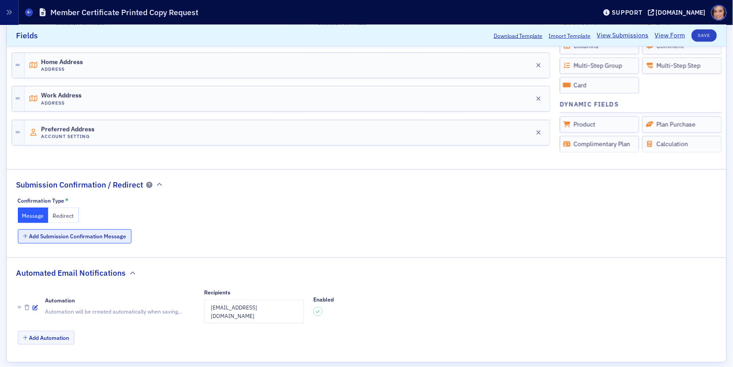
click at [84, 235] on button "Add Submission Confirmation Message" at bounding box center [75, 236] width 114 height 14
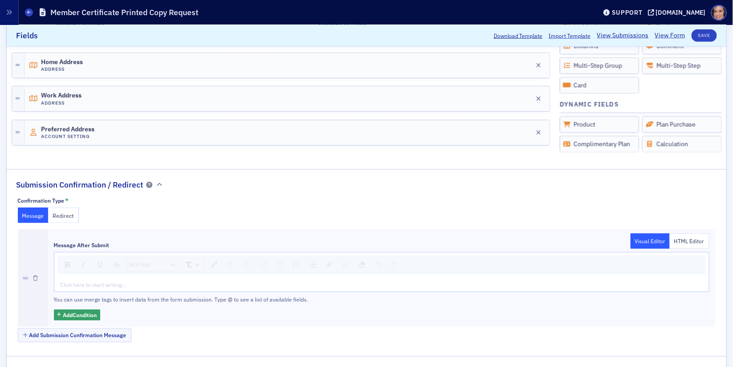
click at [104, 285] on div "rdw-editor" at bounding box center [382, 285] width 642 height 8
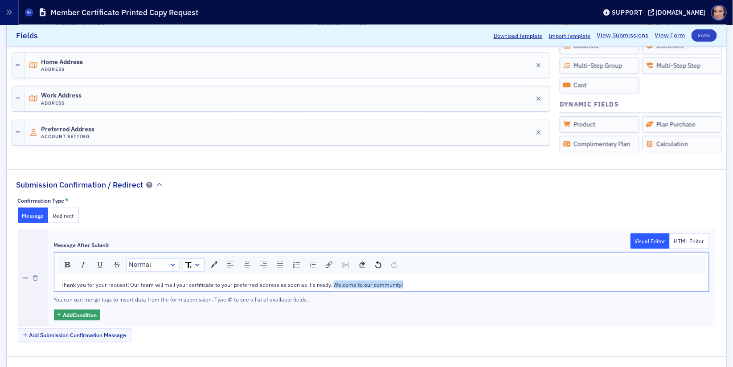
drag, startPoint x: 328, startPoint y: 282, endPoint x: 451, endPoint y: 282, distance: 122.5
click at [451, 282] on div "Thank you for your request! Our team will mail your certificate to your preferr…" at bounding box center [382, 285] width 642 height 8
click at [698, 36] on button "Save" at bounding box center [704, 35] width 25 height 12
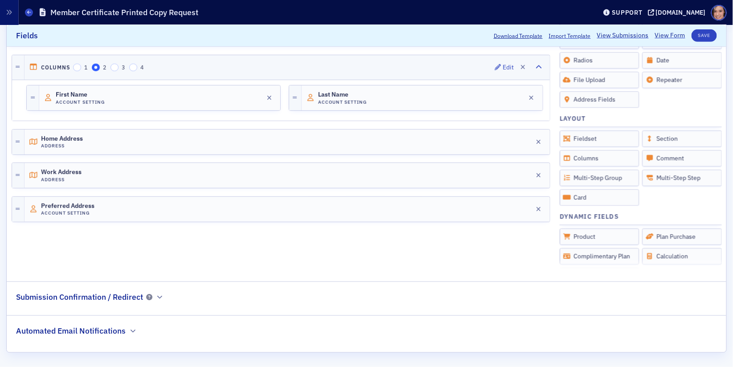
scroll to position [230, 0]
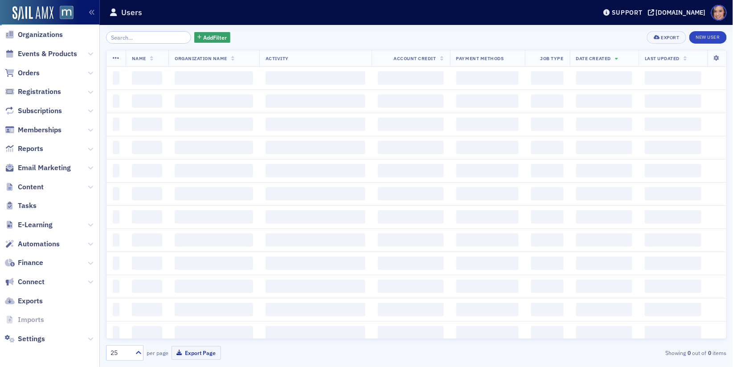
scroll to position [70, 0]
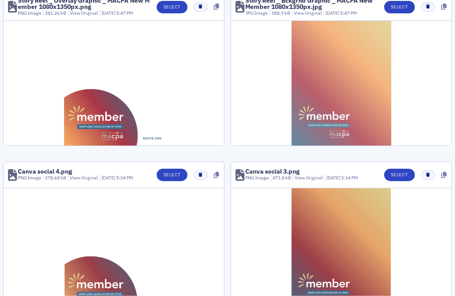
scroll to position [818, 0]
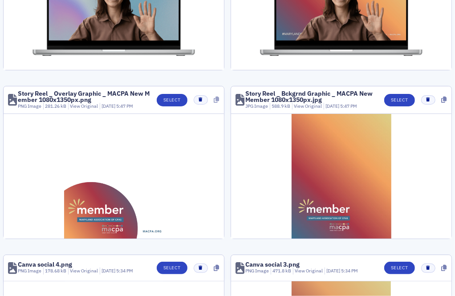
click at [218, 97] on icon at bounding box center [216, 100] width 5 height 6
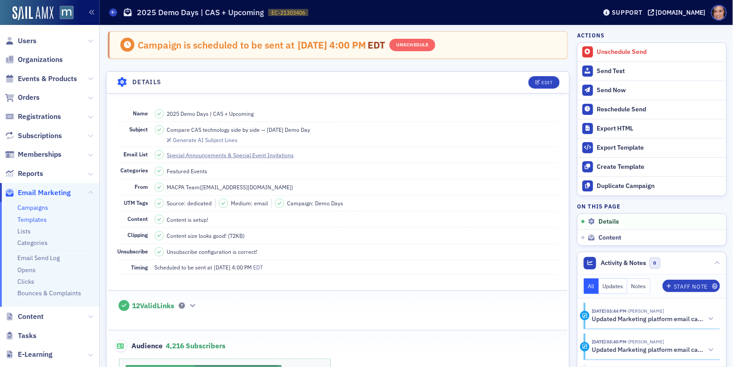
scroll to position [107, 0]
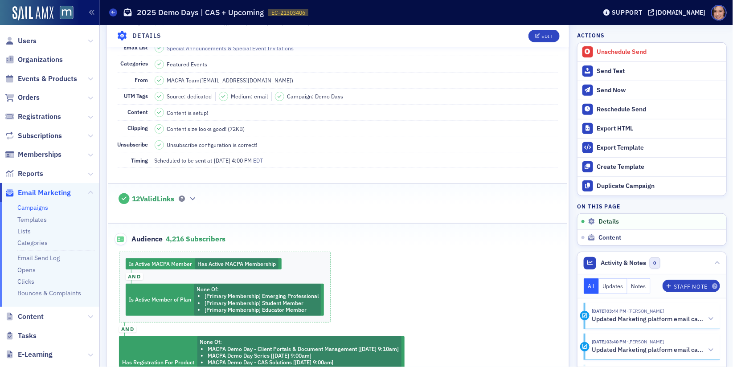
click at [37, 204] on link "Campaigns" at bounding box center [32, 208] width 31 height 8
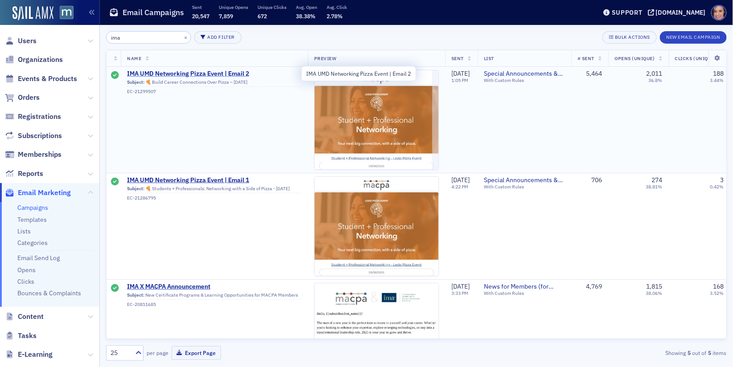
type input "ima"
click at [241, 76] on span "IMA UMD Networking Pizza Event | Email 2" at bounding box center [214, 74] width 175 height 8
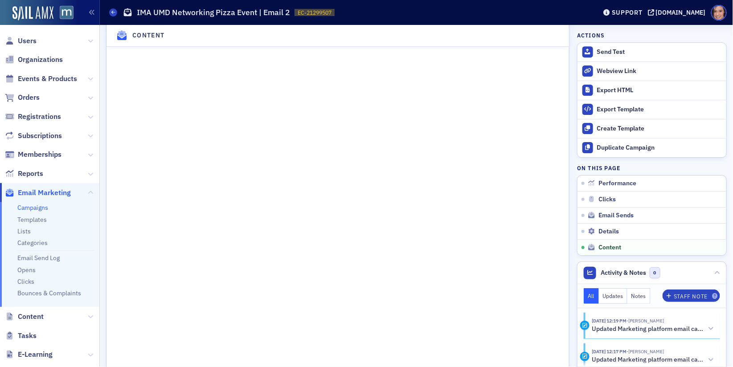
scroll to position [1319, 0]
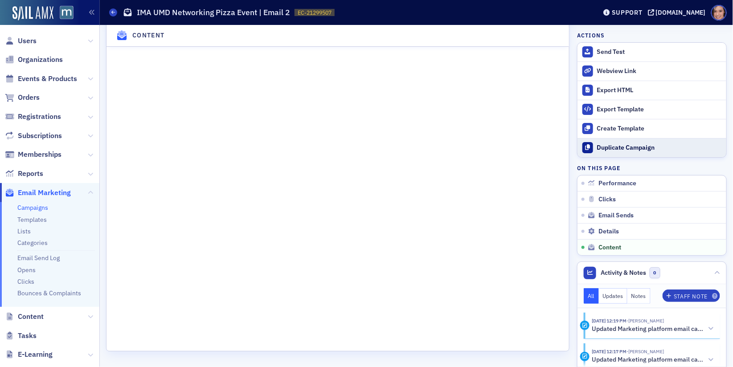
click at [639, 147] on div "Duplicate Campaign" at bounding box center [659, 148] width 125 height 8
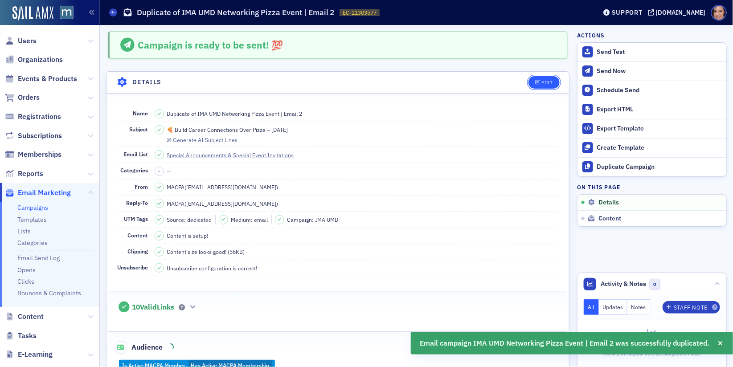
click at [540, 78] on button "Edit" at bounding box center [543, 82] width 31 height 12
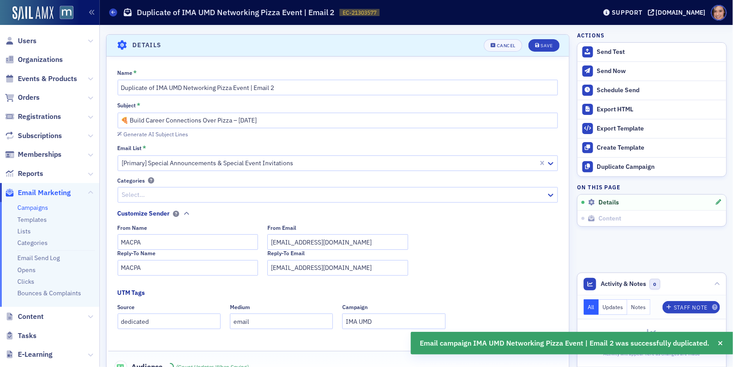
scroll to position [41, 0]
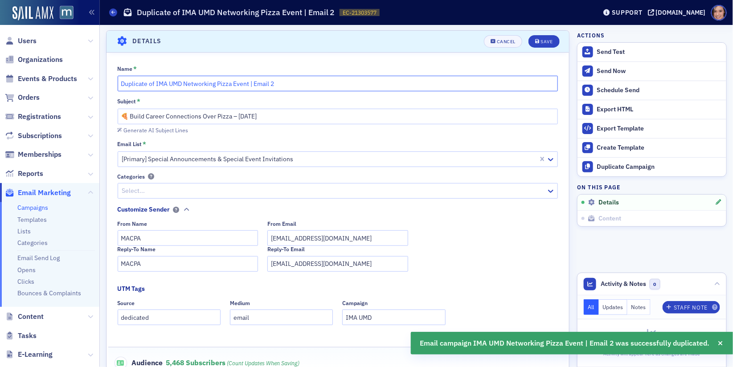
drag, startPoint x: 156, startPoint y: 81, endPoint x: 110, endPoint y: 80, distance: 46.3
click at [110, 80] on div "Name * Duplicate of IMA UMD Networking Pizza Event | Email 2 Subject * 🍕 Build …" at bounding box center [338, 251] width 463 height 373
click at [275, 78] on input "IMA UMD Networking Pizza Event | Email 2" at bounding box center [338, 84] width 441 height 16
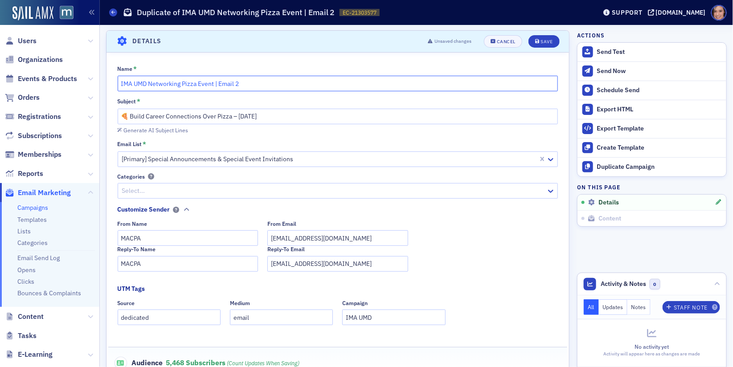
click at [263, 83] on input "IMA UMD Networking Pizza Event | Email 2" at bounding box center [338, 84] width 441 height 16
type input "IMA UMD Networking Pizza Event | Email 3 (Educators)"
click at [131, 115] on input "🍕 Build Career Connections Over Pizza – [DATE]" at bounding box center [338, 117] width 441 height 16
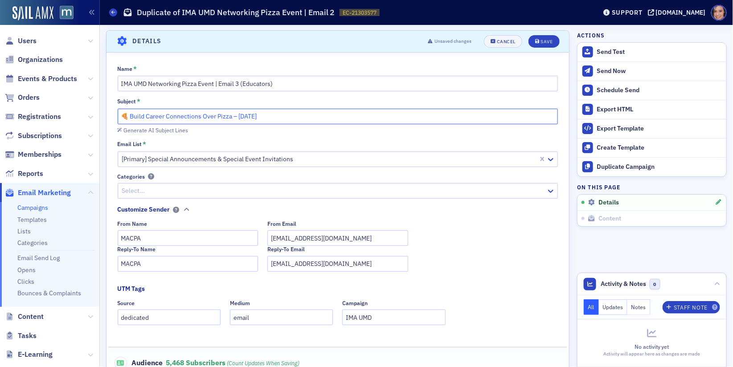
paste input "Share this networking opportunity with your students"
click at [243, 113] on input "Share this networking opportunity with your students" at bounding box center [338, 117] width 441 height 16
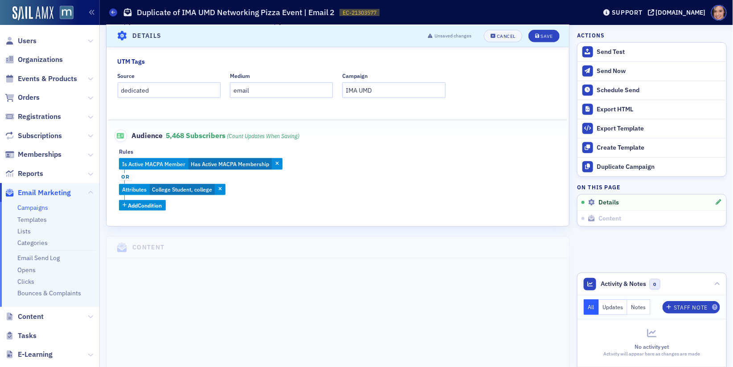
scroll to position [234, 0]
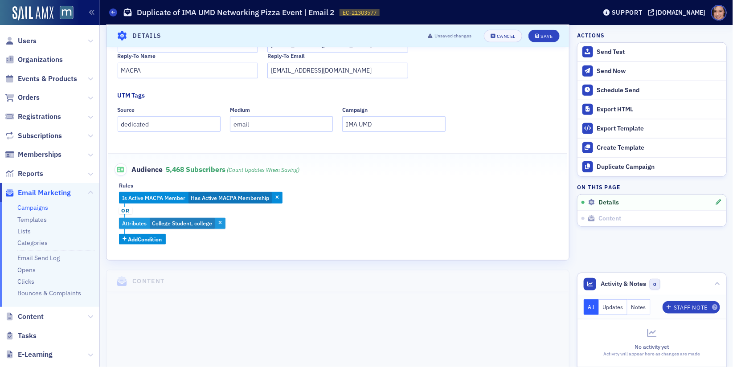
type input "Share this networking opportunity with your accounting students"
click at [198, 224] on span "College Student, college" at bounding box center [182, 223] width 60 height 7
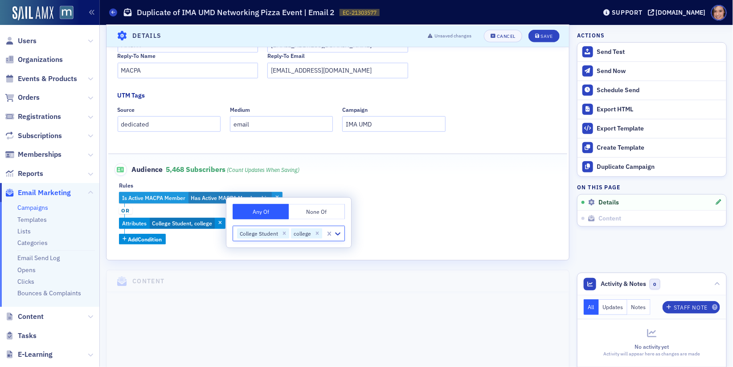
click at [188, 193] on span "Has Active MACPA Membership" at bounding box center [229, 198] width 83 height 12
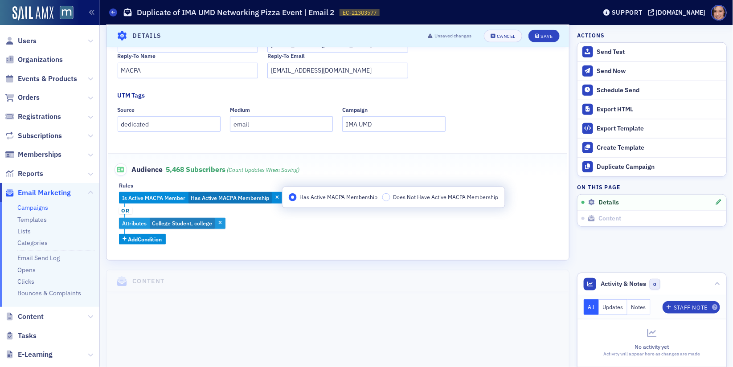
click at [190, 225] on span "College Student, college" at bounding box center [182, 223] width 60 height 7
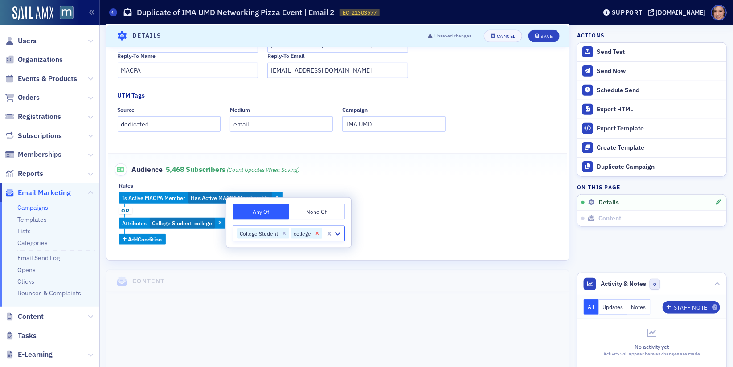
click at [316, 234] on icon "Remove college" at bounding box center [317, 233] width 3 height 3
click at [282, 234] on icon "Remove College Student" at bounding box center [284, 233] width 6 height 6
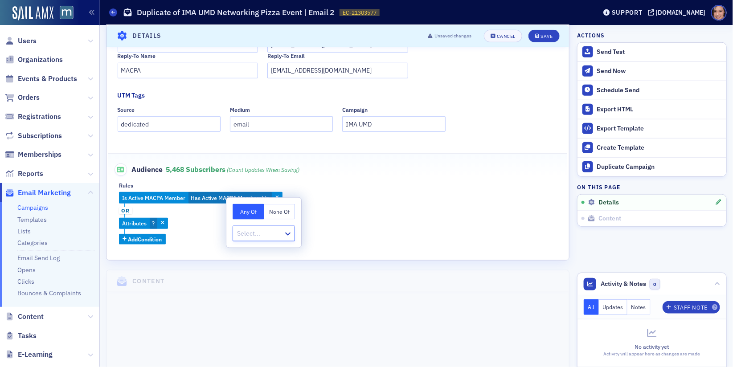
click at [257, 234] on div at bounding box center [259, 233] width 46 height 11
type input "educ"
click at [163, 224] on icon "button" at bounding box center [163, 223] width 4 height 5
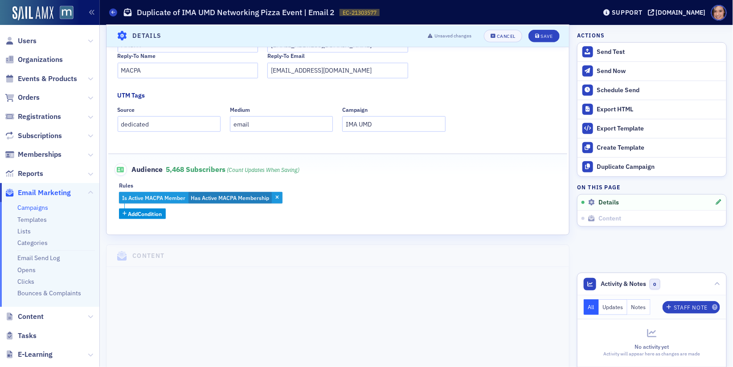
click at [165, 194] on span "Is Active MACPA Member" at bounding box center [153, 197] width 63 height 7
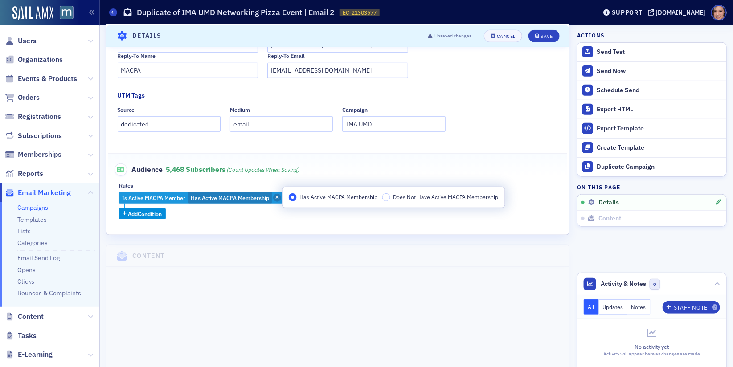
click at [275, 196] on icon "button" at bounding box center [277, 198] width 4 height 5
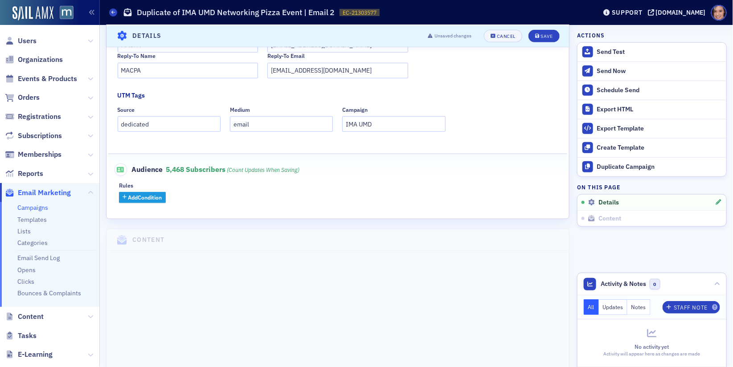
click at [160, 198] on span "Add Condition" at bounding box center [145, 197] width 34 height 8
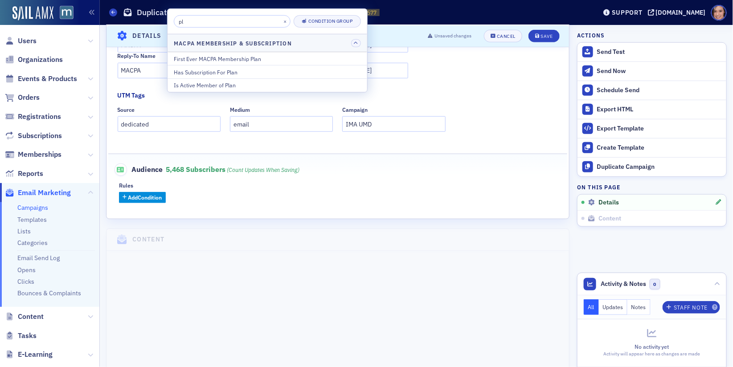
type input "p"
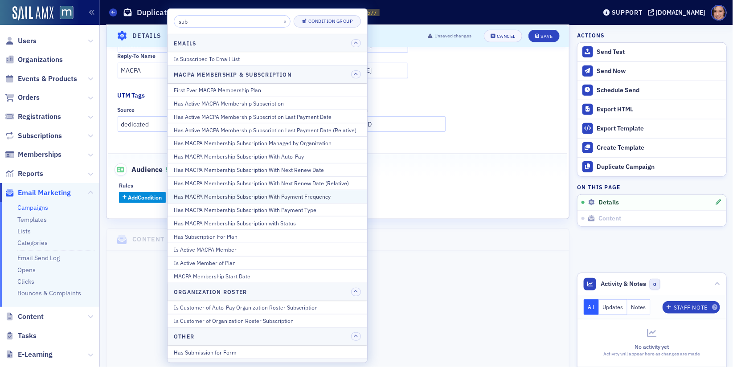
scroll to position [18, 0]
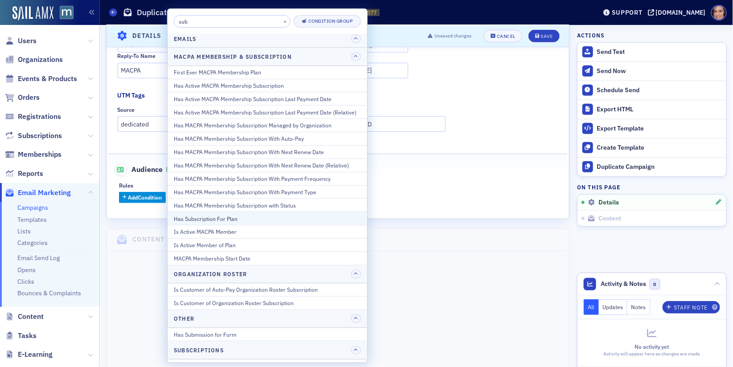
type input "sub"
click at [232, 214] on div "Has Subscription For Plan" at bounding box center [267, 218] width 187 height 8
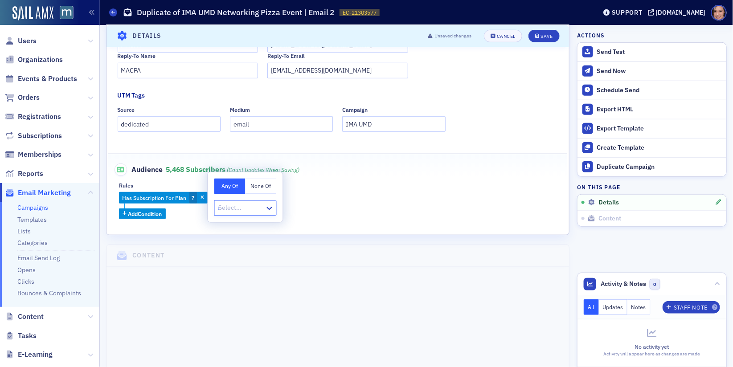
type input "ed"
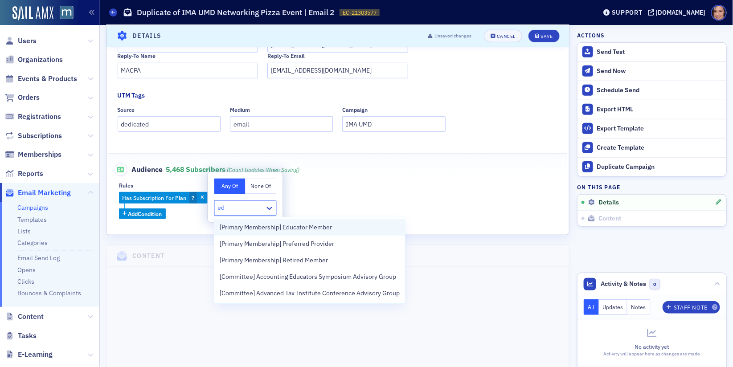
click at [262, 226] on span "[Primary Membership] Educator Member" at bounding box center [276, 227] width 112 height 9
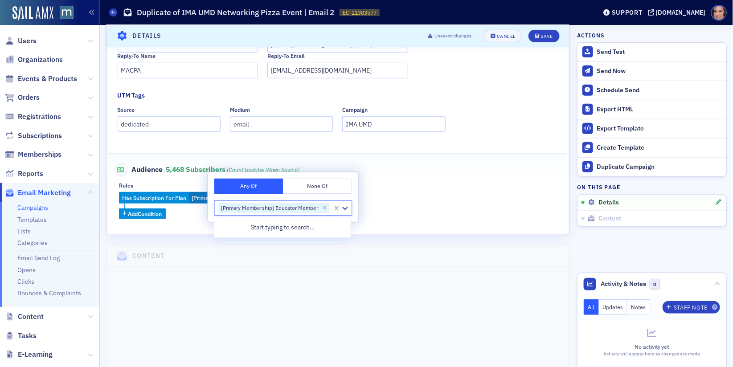
click at [431, 195] on div "Has Subscription For Plan [Primary Membership] Educator Member Add Condition" at bounding box center [338, 205] width 438 height 27
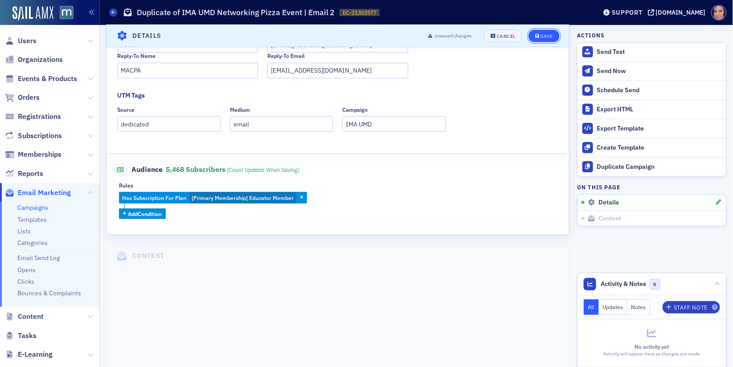
click at [541, 35] on span "Save" at bounding box center [543, 35] width 17 height 5
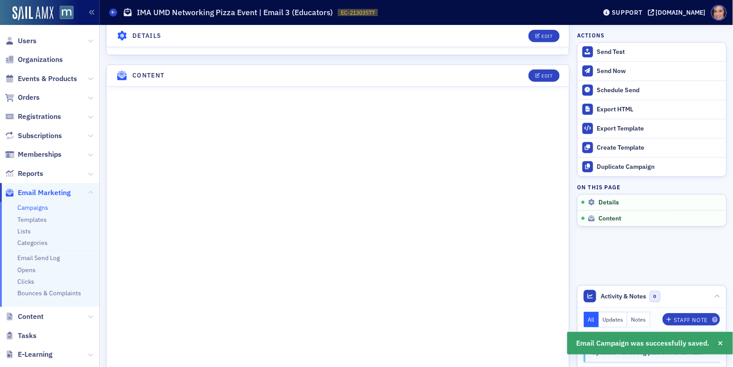
scroll to position [349, 0]
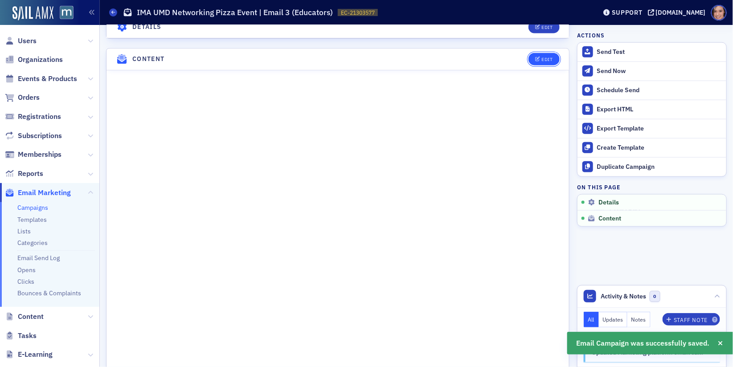
click at [545, 57] on div "Edit" at bounding box center [546, 59] width 11 height 5
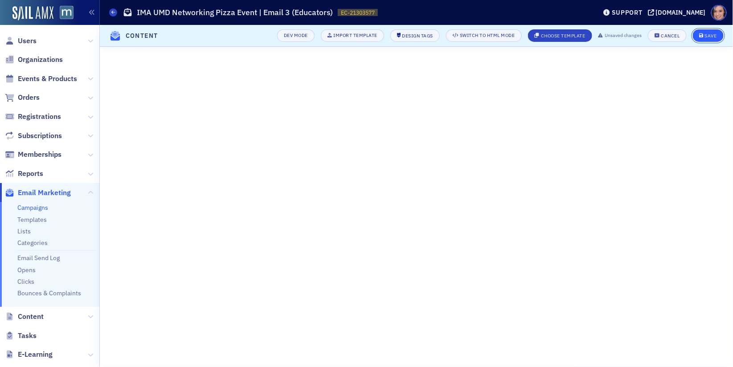
click at [696, 33] on button "Save" at bounding box center [708, 35] width 31 height 12
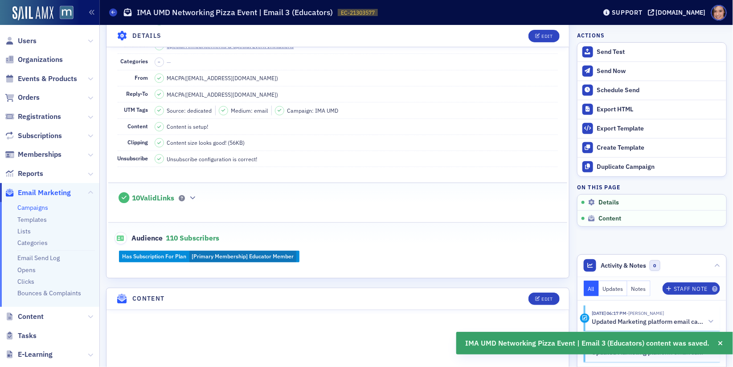
scroll to position [0, 0]
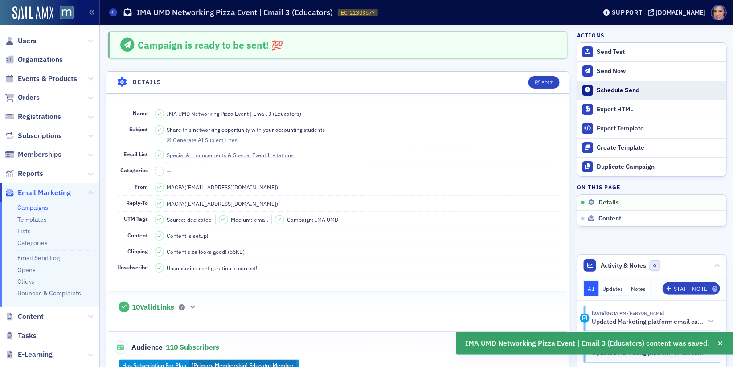
click at [628, 90] on div "Schedule Send" at bounding box center [659, 90] width 125 height 8
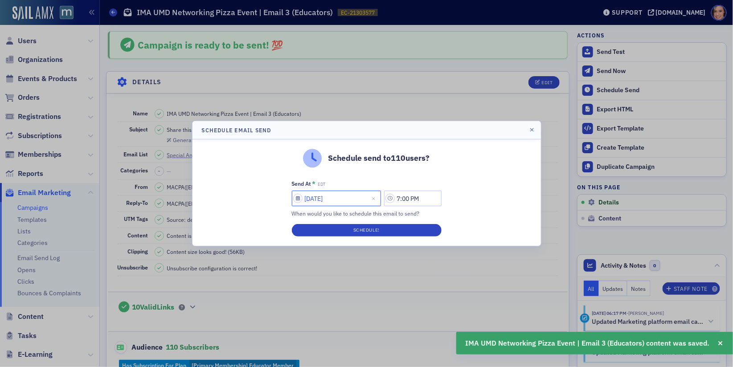
click at [340, 200] on input "[DATE]" at bounding box center [336, 199] width 89 height 16
select select "8"
select select "2025"
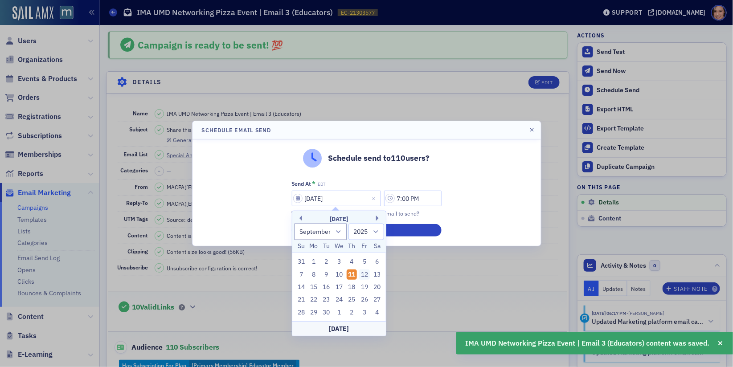
click at [363, 275] on div "12" at bounding box center [364, 274] width 11 height 11
type input "[DATE]"
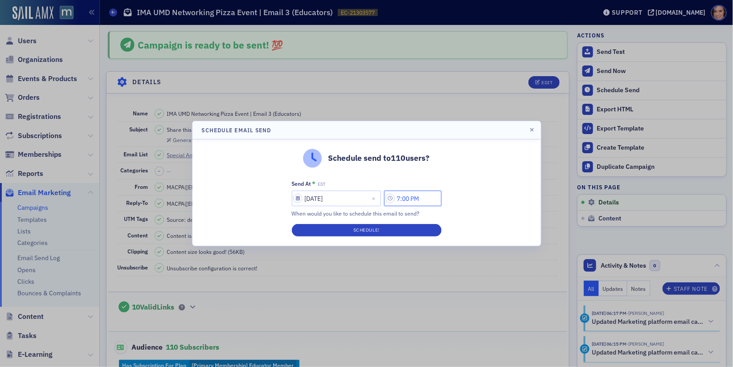
click at [405, 198] on input "7:00 PM" at bounding box center [412, 199] width 57 height 16
click at [304, 201] on icon at bounding box center [307, 199] width 9 height 9
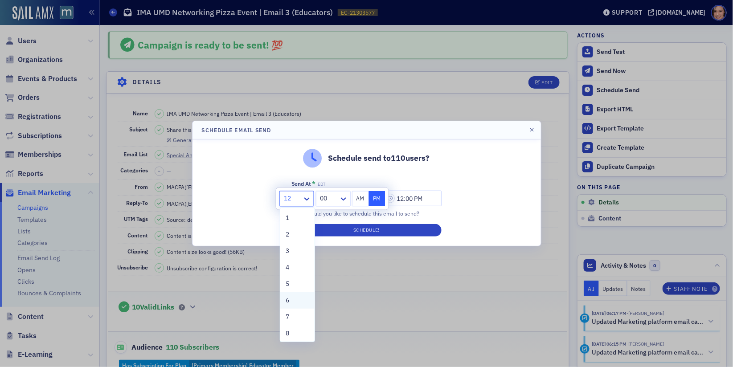
scroll to position [67, 0]
click at [299, 299] on div "10" at bounding box center [298, 299] width 24 height 9
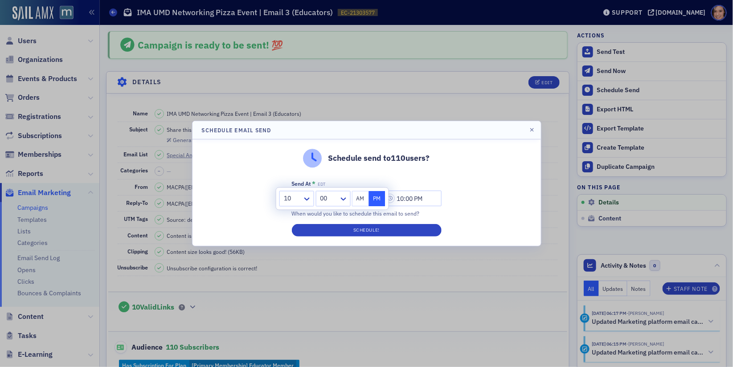
click at [354, 201] on button "AM" at bounding box center [360, 199] width 17 height 16
type input "10:00 AM"
click at [495, 200] on div "Schedule send to 110 users? Send At * EDT [DATE] 10:00 AM When would you like t…" at bounding box center [367, 192] width 348 height 107
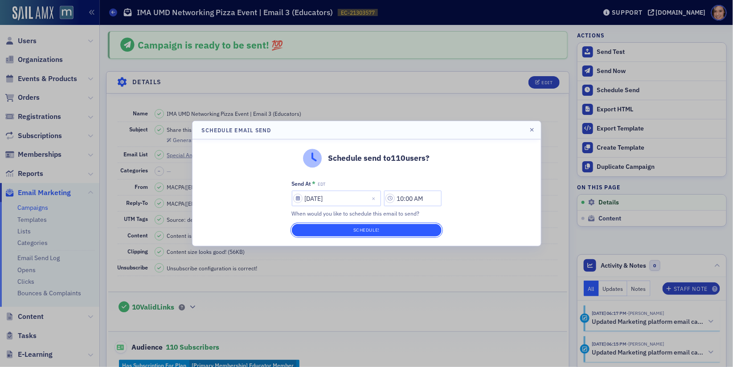
click at [433, 227] on button "Schedule!" at bounding box center [367, 230] width 150 height 12
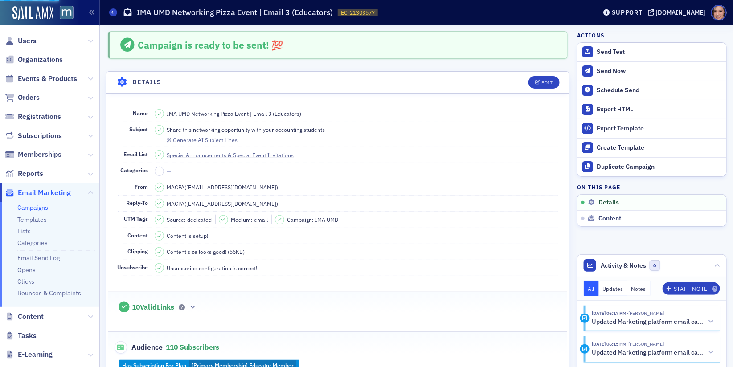
click at [45, 207] on link "Campaigns" at bounding box center [32, 208] width 31 height 8
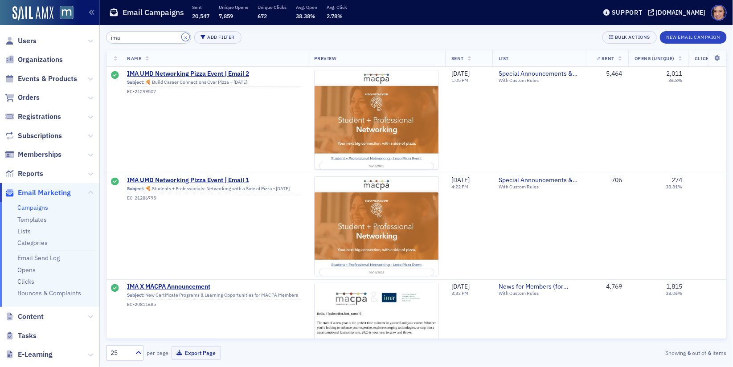
click at [182, 37] on button "×" at bounding box center [186, 37] width 8 height 8
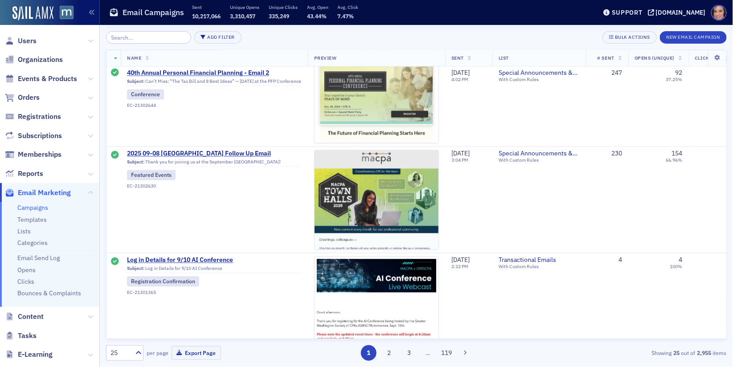
scroll to position [667, 0]
